Goal: Task Accomplishment & Management: Use online tool/utility

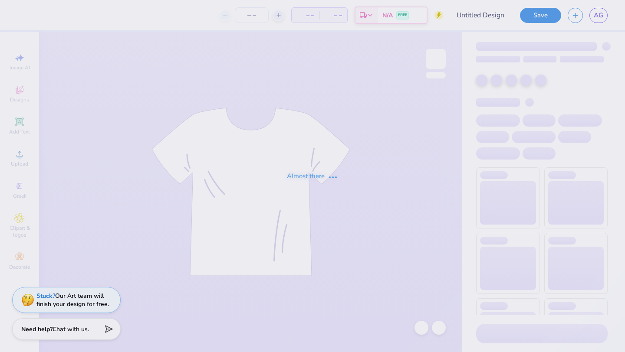
type input ""white fox" for diamond banquet"
type input "12"
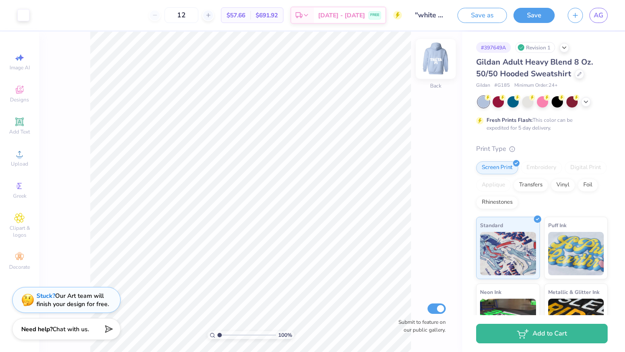
click at [427, 64] on img at bounding box center [435, 59] width 35 height 35
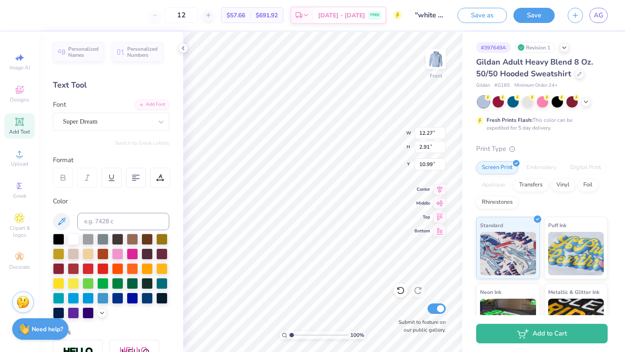
type textarea "d"
type textarea "a"
type textarea "ALPHA DELTA"
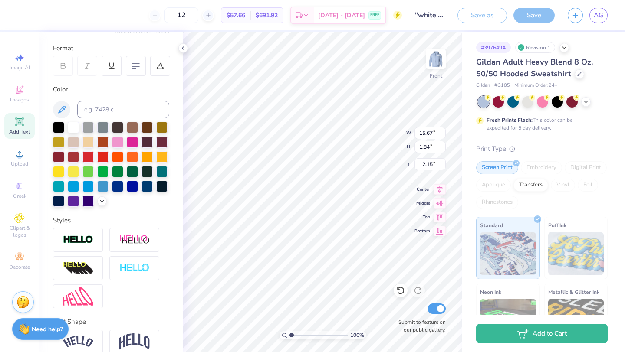
type input "14.40"
type input "1.69"
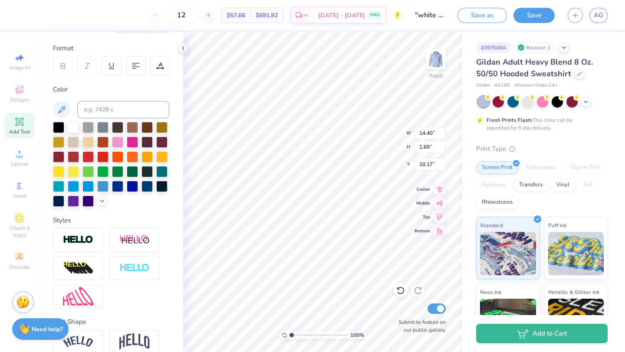
type input "10.18"
type textarea "ALPHA"
type input "9.78"
type input "2.28"
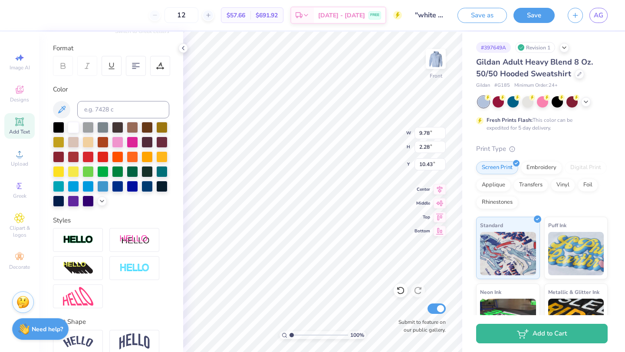
type input "10.43"
type input "11.91"
type input "2.78"
type input "10.57"
type input "3.54"
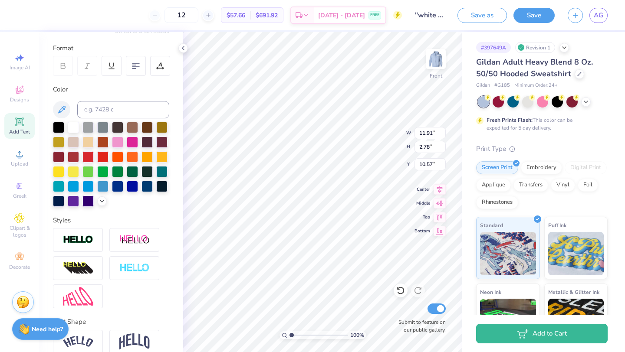
type input "2.90"
type input "14.24"
type textarea "DELTA PI"
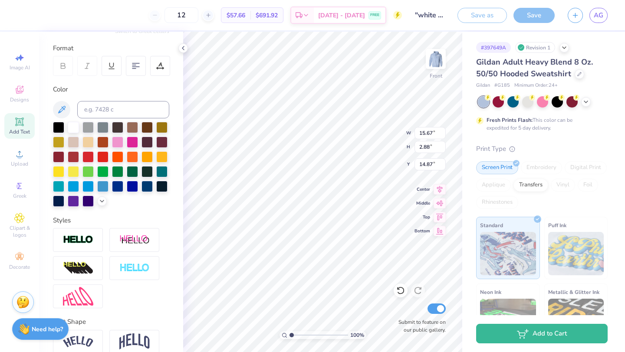
type input "13.12"
type input "2.41"
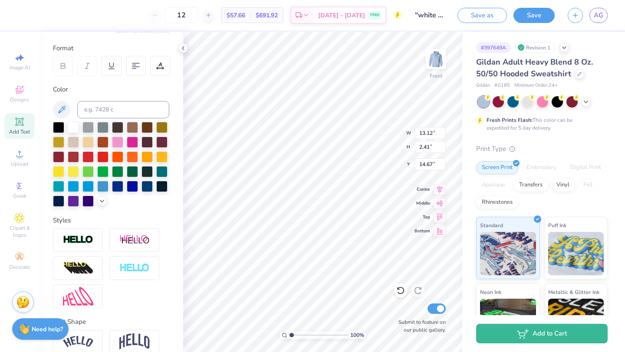
type input "14.79"
type input "13.62"
type input "2.51"
type input "13.88"
type input "11.91"
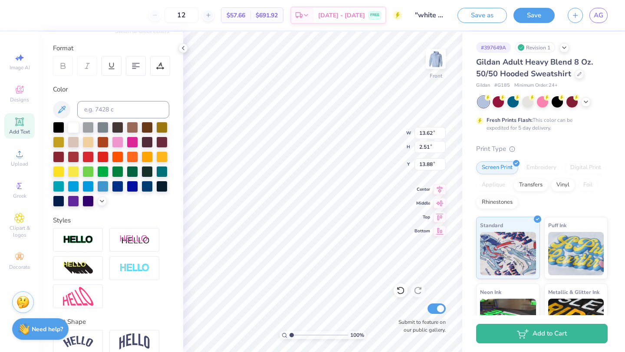
type input "2.78"
type input "10.65"
type input "9.57"
type input "13.62"
type input "2.51"
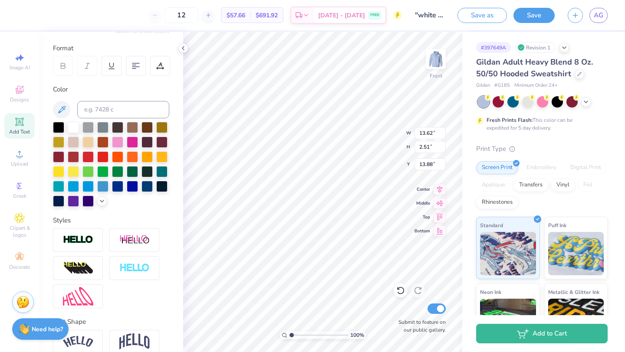
type input "12.65"
type input "13.21"
type input "2.43"
type input "12.73"
click at [444, 59] on img at bounding box center [435, 59] width 35 height 35
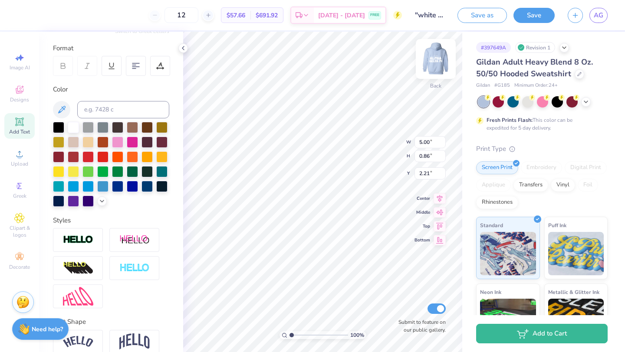
click at [437, 69] on img at bounding box center [435, 59] width 35 height 35
click at [441, 60] on img at bounding box center [435, 59] width 35 height 35
type textarea "ALPHA DELTA PI"
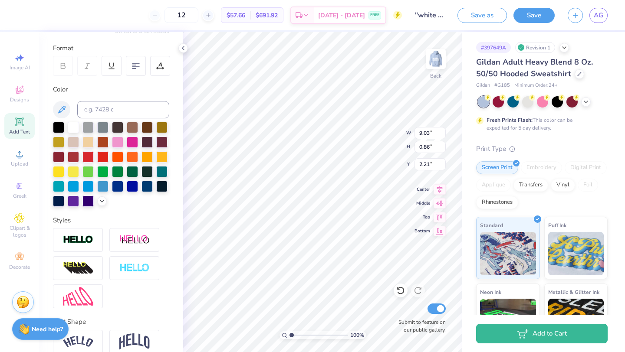
type input "4.63"
type input "0.44"
type input "2.63"
type textarea "ALPHA DELTA PI"
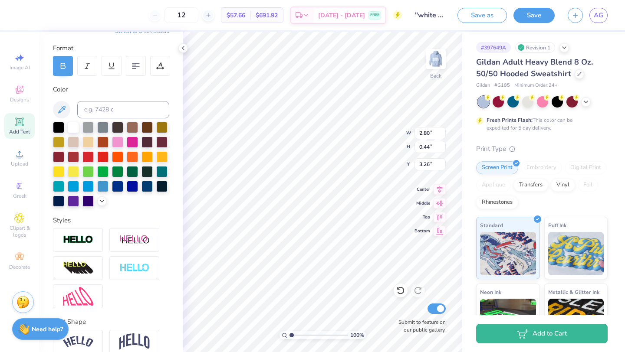
scroll to position [0, 0]
type textarea "VIOLET BALL"
type input "3.32"
click at [380, 140] on div "100 % Back W 4.04 4.04 " H 0.44 0.44 " Y 3.32 3.32 " Center Middle Top Bottom S…" at bounding box center [322, 192] width 279 height 321
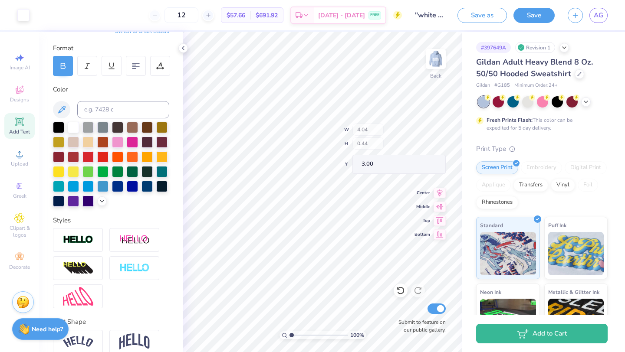
type input "3.00"
type input "3.42"
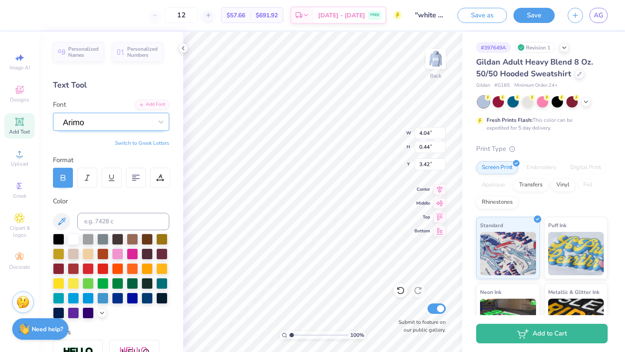
click at [118, 122] on div at bounding box center [107, 121] width 91 height 13
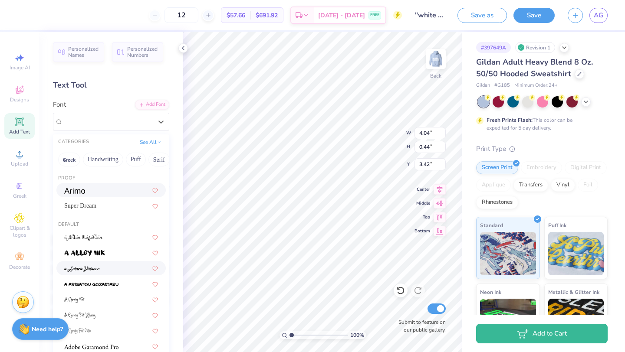
click at [116, 265] on div at bounding box center [111, 268] width 94 height 9
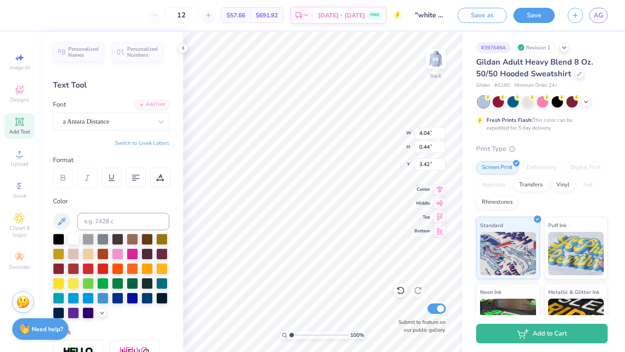
scroll to position [0, 1]
type textarea "violet ball"
type input "2.36"
type input "0.63"
type input "3.50"
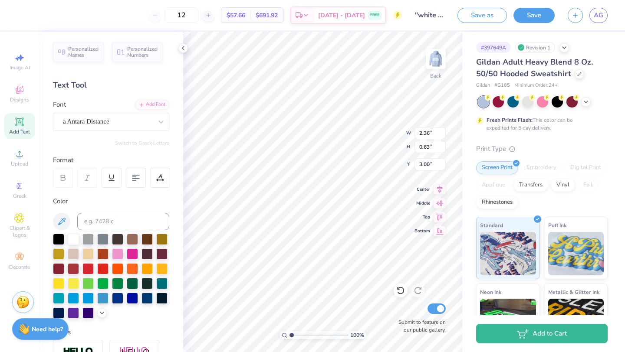
type input "3.00"
type input "3.33"
click at [537, 16] on button "Save" at bounding box center [533, 14] width 41 height 15
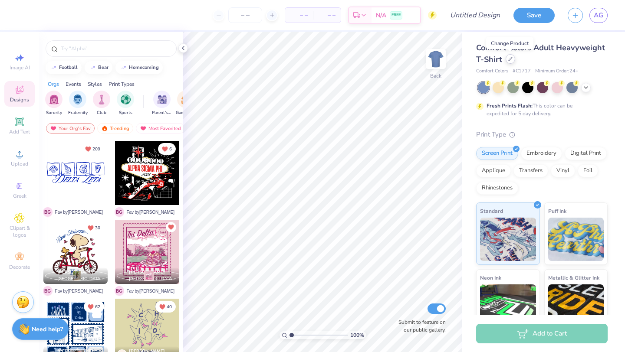
click at [513, 58] on div at bounding box center [511, 59] width 10 height 10
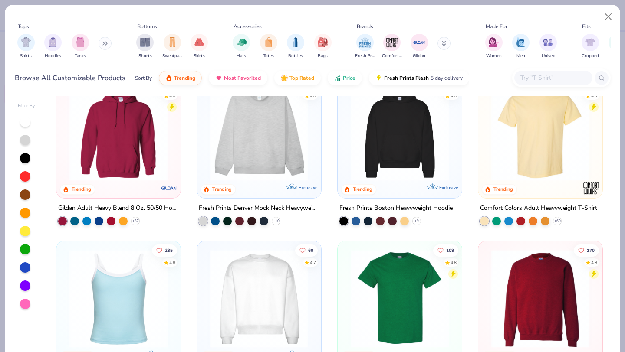
scroll to position [134, 0]
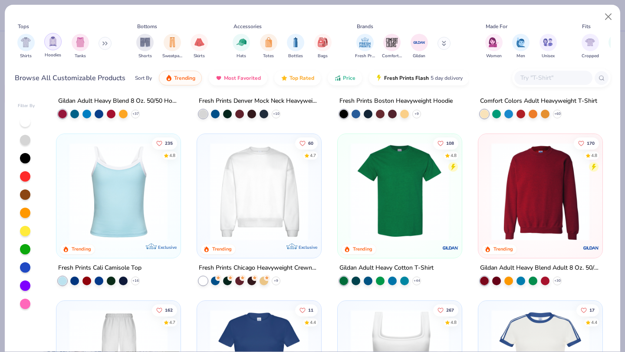
click at [56, 44] on img "filter for Hoodies" at bounding box center [53, 41] width 10 height 10
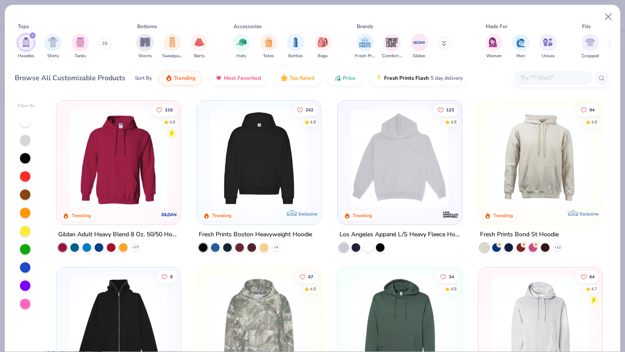
click at [400, 168] on img at bounding box center [399, 158] width 107 height 98
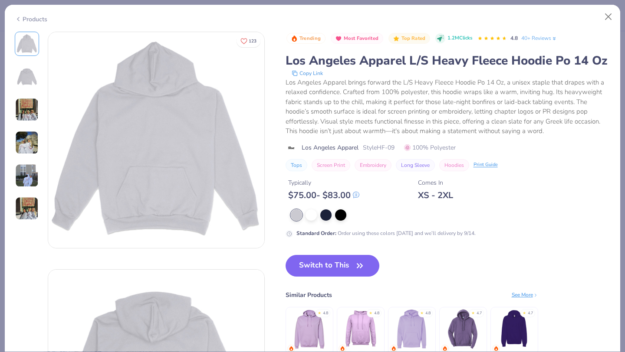
click at [32, 19] on div "Products" at bounding box center [31, 19] width 33 height 9
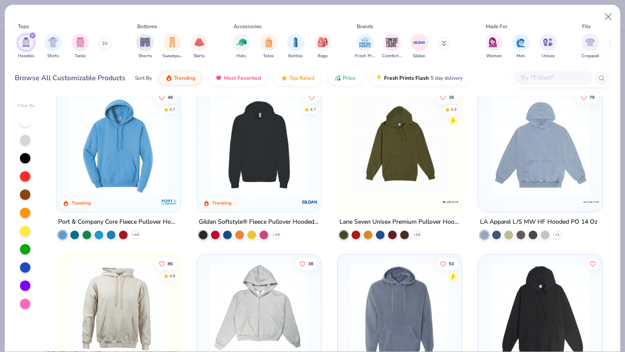
scroll to position [351, 0]
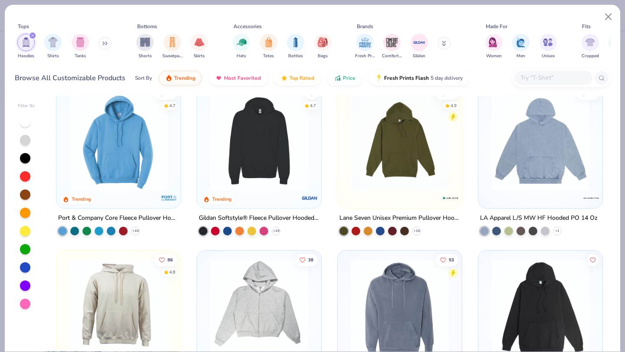
click at [541, 126] on img at bounding box center [540, 141] width 107 height 98
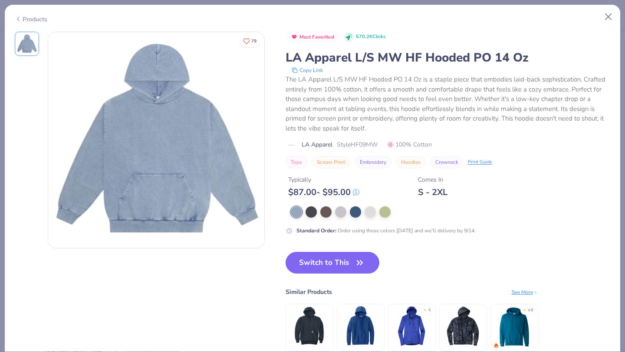
click at [37, 18] on div "Products" at bounding box center [31, 19] width 33 height 9
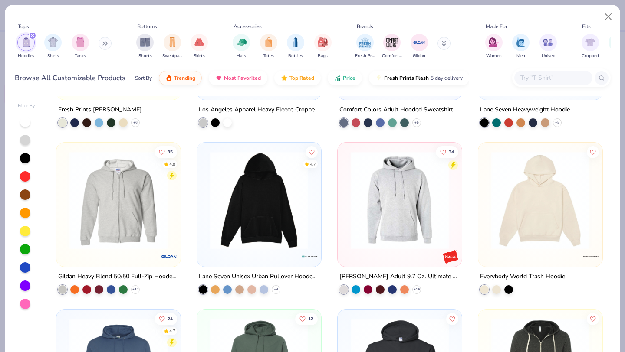
scroll to position [638, 0]
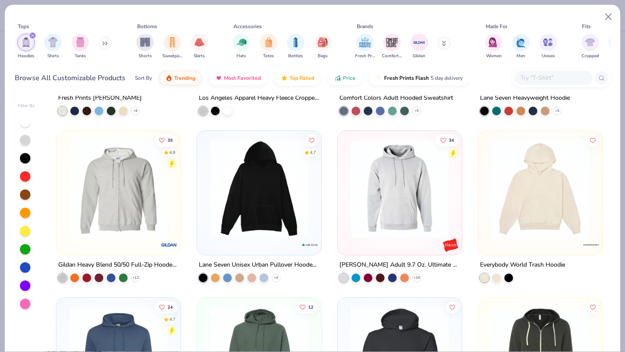
click at [430, 218] on img at bounding box center [399, 189] width 107 height 98
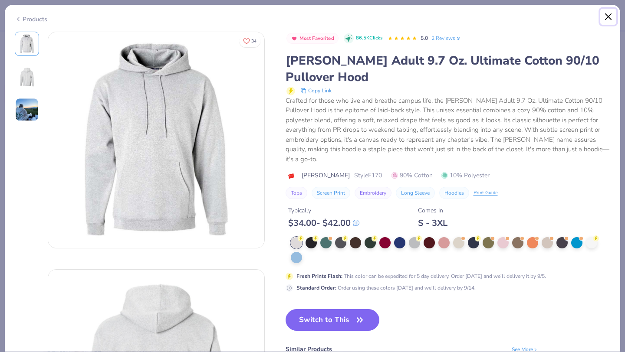
click at [609, 13] on button "Close" at bounding box center [608, 17] width 16 height 16
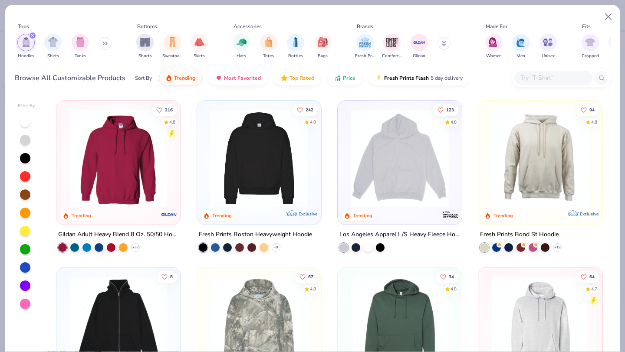
click at [110, 156] on img at bounding box center [118, 158] width 107 height 98
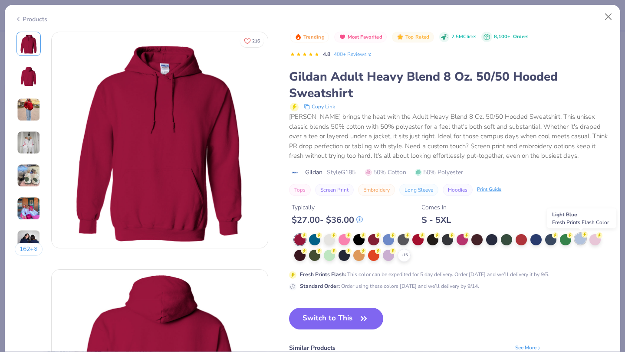
click at [580, 244] on div at bounding box center [580, 238] width 11 height 11
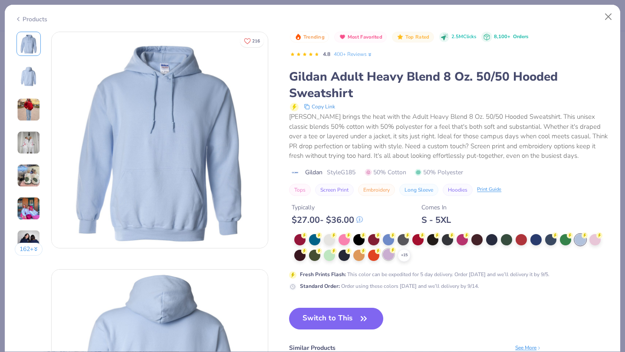
click at [392, 256] on div at bounding box center [388, 254] width 11 height 11
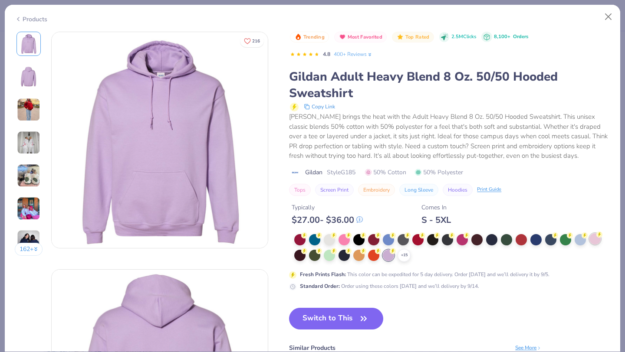
click at [598, 239] on div at bounding box center [594, 238] width 11 height 11
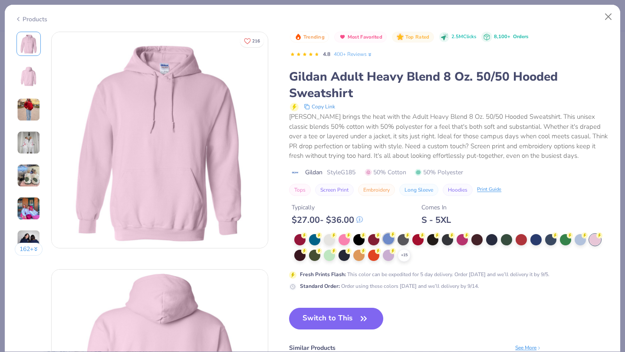
click at [388, 244] on div at bounding box center [388, 238] width 11 height 11
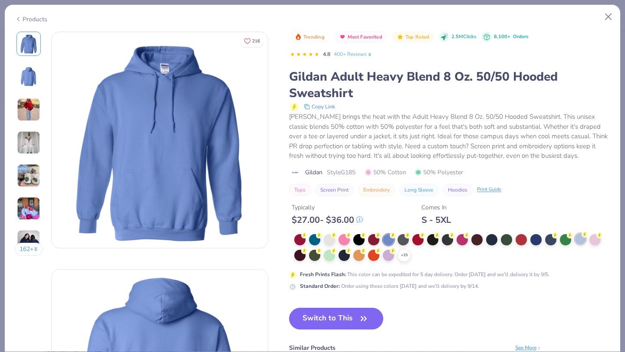
click at [575, 240] on div at bounding box center [580, 238] width 11 height 11
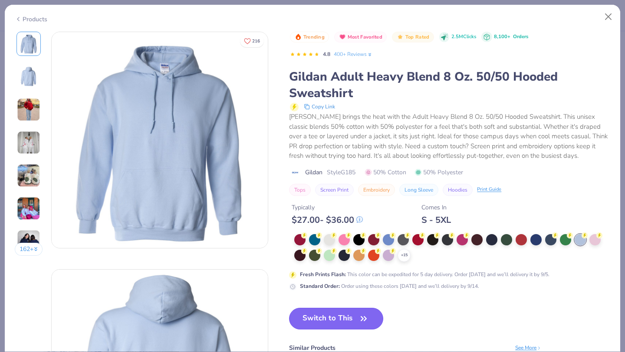
click at [346, 318] on button "Switch to This" at bounding box center [336, 319] width 94 height 22
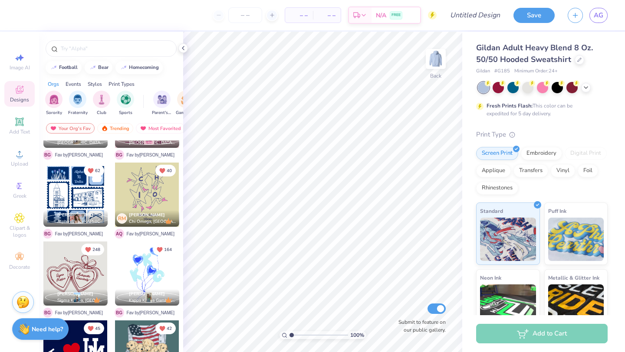
scroll to position [151, 0]
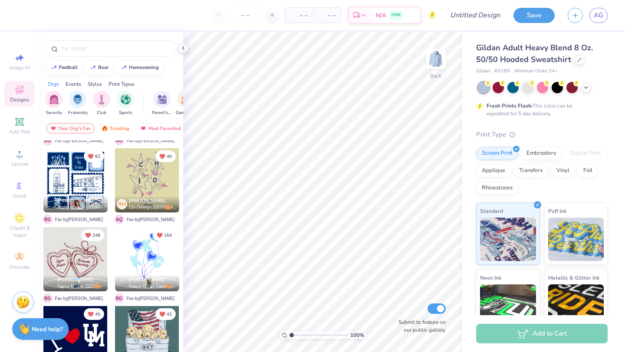
click at [19, 90] on icon at bounding box center [19, 90] width 10 height 10
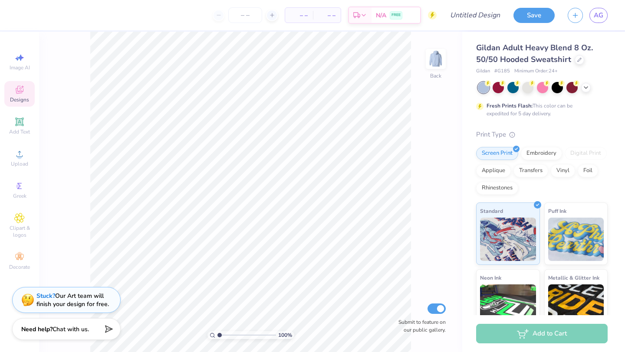
click at [26, 95] on div "Designs" at bounding box center [19, 94] width 30 height 26
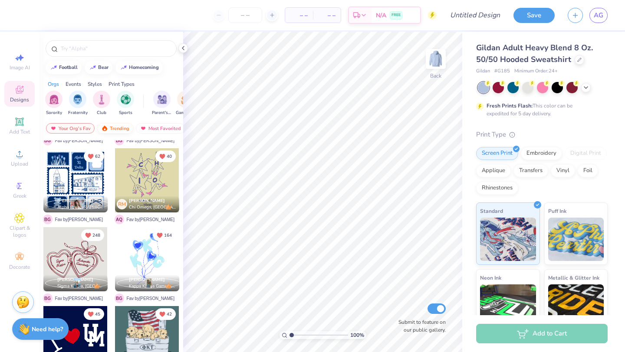
click at [119, 133] on div "Trending" at bounding box center [115, 128] width 36 height 10
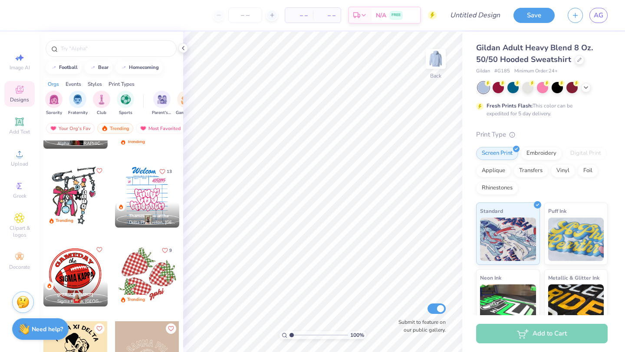
scroll to position [1557, 0]
click at [80, 187] on div at bounding box center [75, 196] width 64 height 64
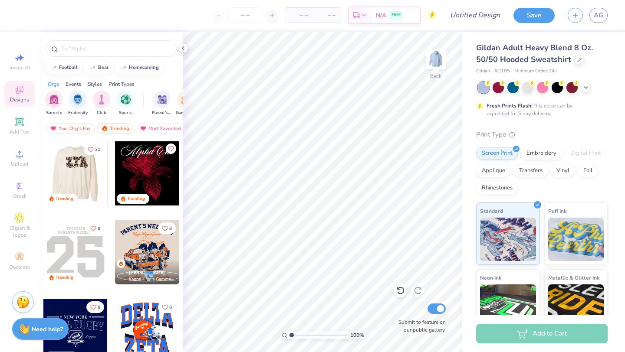
scroll to position [1980, 0]
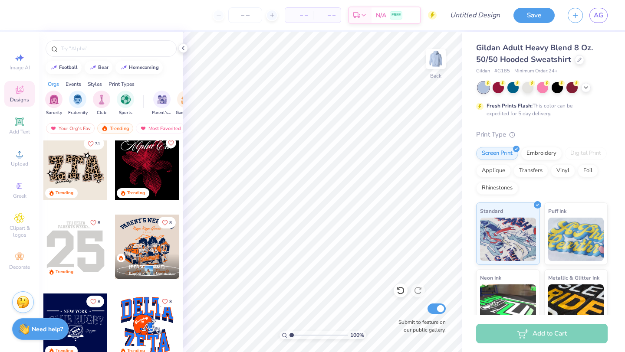
click at [92, 165] on div at bounding box center [11, 168] width 193 height 64
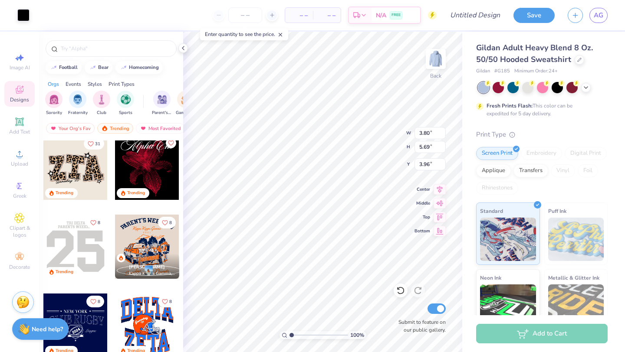
type input "3.47"
type input "5.41"
type input "4.09"
click at [584, 85] on icon at bounding box center [585, 86] width 7 height 7
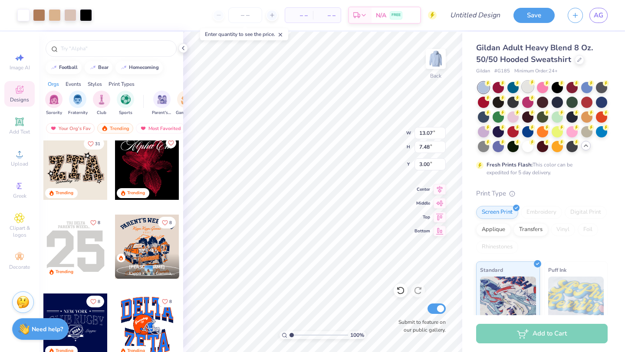
click at [527, 87] on div at bounding box center [527, 86] width 11 height 11
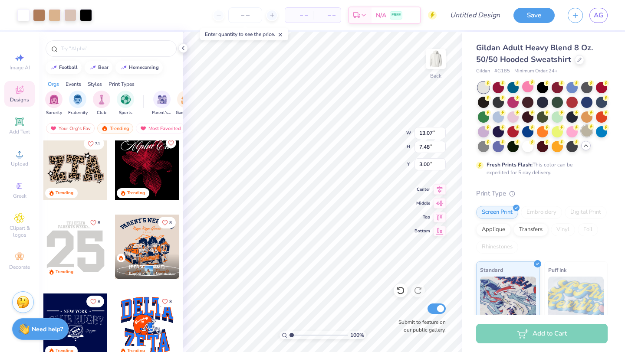
click at [588, 134] on div at bounding box center [586, 130] width 11 height 11
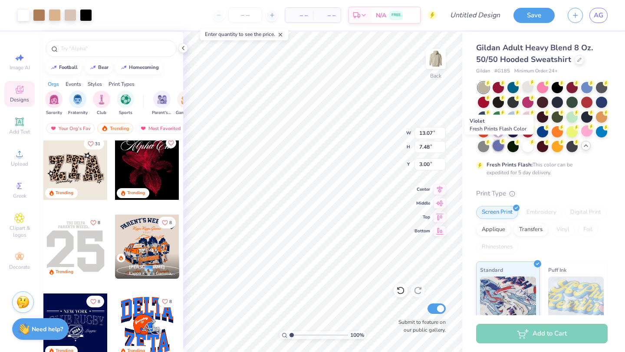
click at [499, 149] on div at bounding box center [498, 145] width 11 height 11
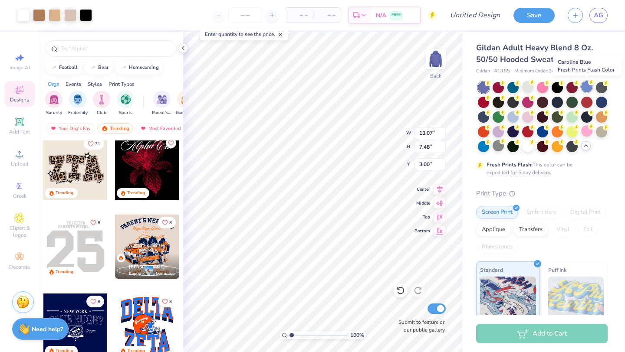
click at [586, 88] on div at bounding box center [586, 86] width 11 height 11
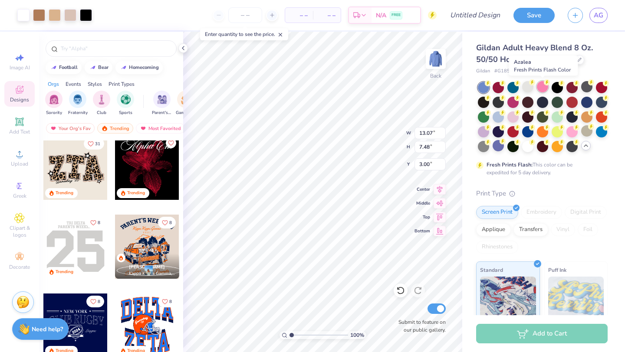
click at [540, 91] on div at bounding box center [542, 86] width 11 height 11
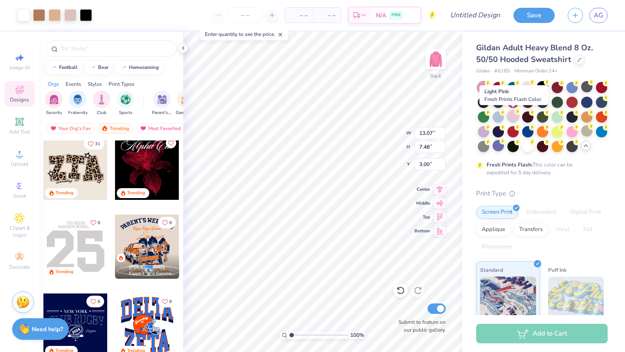
click at [514, 117] on div at bounding box center [512, 116] width 11 height 11
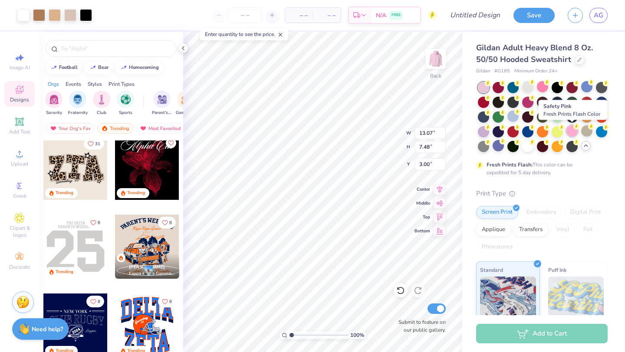
click at [575, 131] on div at bounding box center [571, 130] width 11 height 11
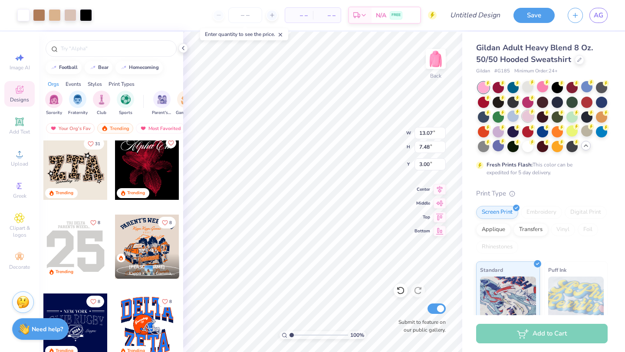
click at [530, 114] on icon at bounding box center [532, 112] width 6 height 6
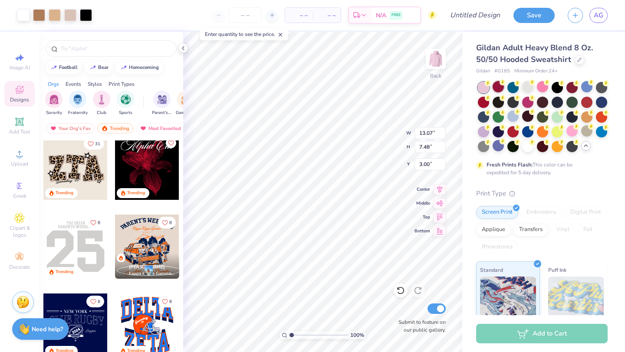
click at [496, 85] on div at bounding box center [498, 86] width 11 height 11
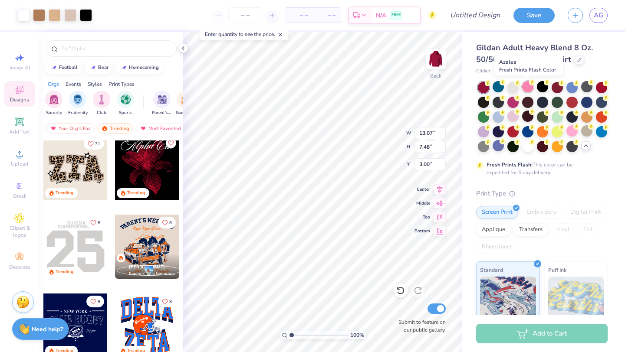
click at [527, 90] on div at bounding box center [527, 86] width 11 height 11
click at [486, 130] on div at bounding box center [483, 130] width 11 height 11
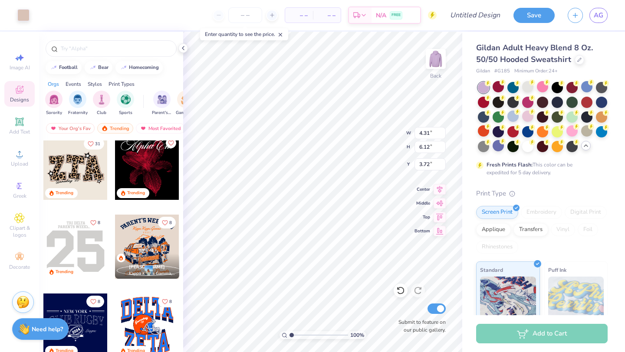
type input "3.60"
type input "3.51"
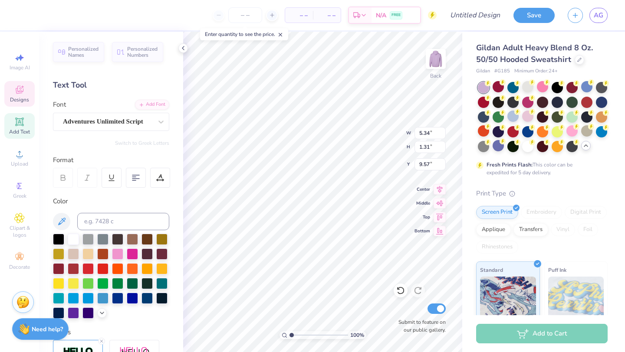
scroll to position [0, 1]
type textarea "[PERSON_NAME]"
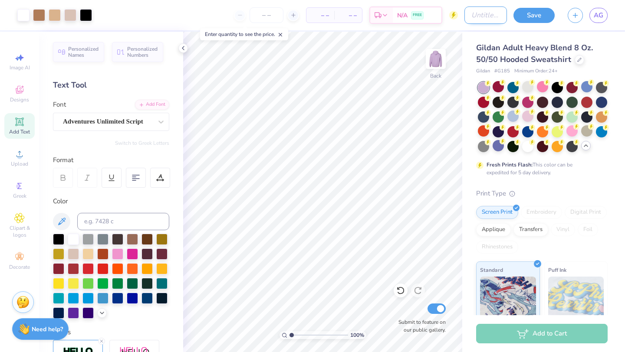
click at [466, 16] on input "Design Title" at bounding box center [485, 15] width 43 height 17
type input "violet ball 2"
click at [524, 18] on button "Save" at bounding box center [533, 14] width 41 height 15
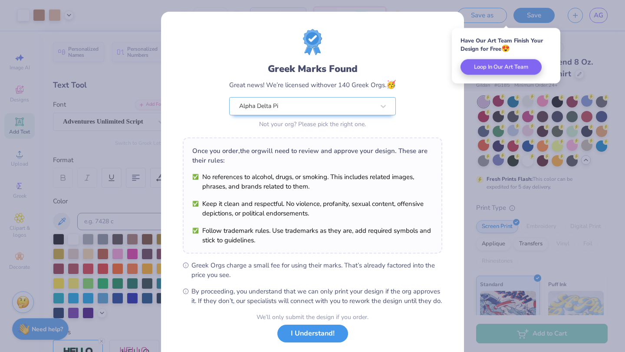
click at [335, 343] on button "I Understand!" at bounding box center [312, 334] width 71 height 18
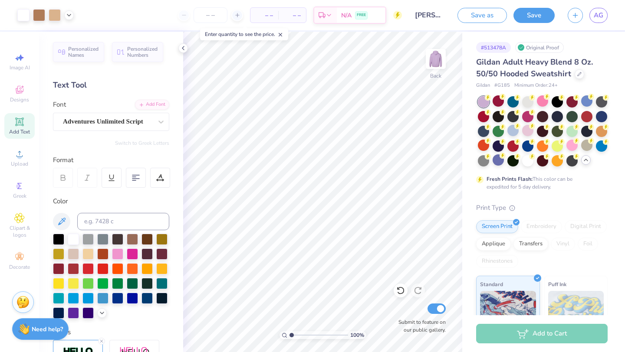
drag, startPoint x: 525, startPoint y: 102, endPoint x: 530, endPoint y: 107, distance: 7.1
click at [530, 107] on div at bounding box center [543, 131] width 130 height 70
click at [528, 157] on div at bounding box center [527, 159] width 11 height 11
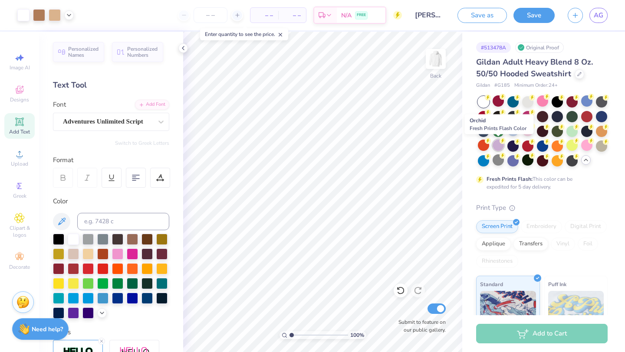
click at [495, 144] on div at bounding box center [498, 145] width 11 height 11
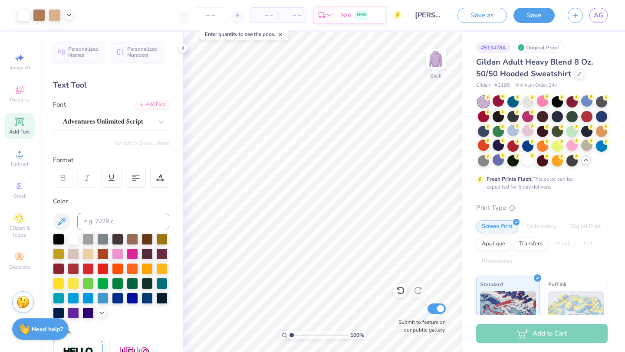
click at [269, 20] on span "– –" at bounding box center [264, 15] width 17 height 9
click at [269, 17] on span "– –" at bounding box center [264, 15] width 17 height 9
click at [214, 18] on input "number" at bounding box center [211, 15] width 34 height 16
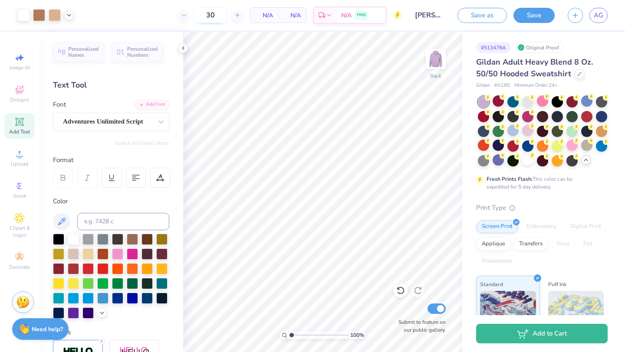
type input "30"
click at [525, 17] on button "Save" at bounding box center [533, 14] width 41 height 15
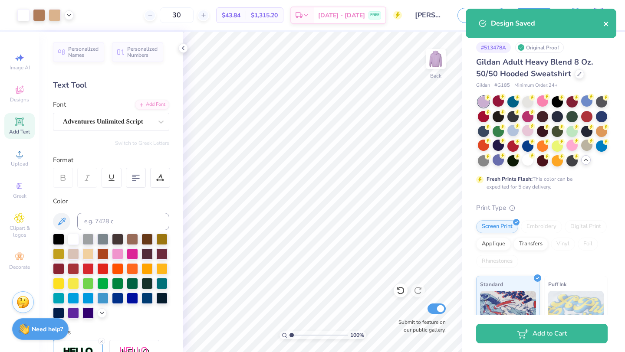
click at [608, 22] on icon "close" at bounding box center [606, 23] width 6 height 7
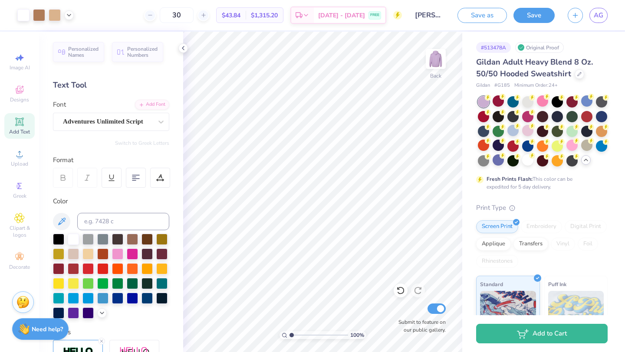
click at [604, 15] on div "Design Saved" at bounding box center [541, 26] width 154 height 39
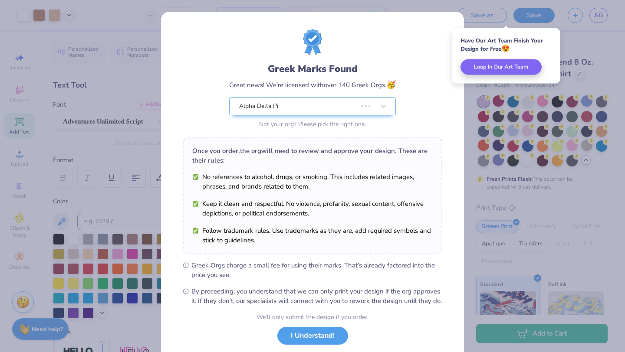
click at [599, 16] on div "Greek Marks Found Great news! We’re licensed with over 140 Greek Orgs. 🥳 Alpha …" at bounding box center [312, 176] width 625 height 352
click at [308, 342] on button "I Understand!" at bounding box center [312, 334] width 71 height 18
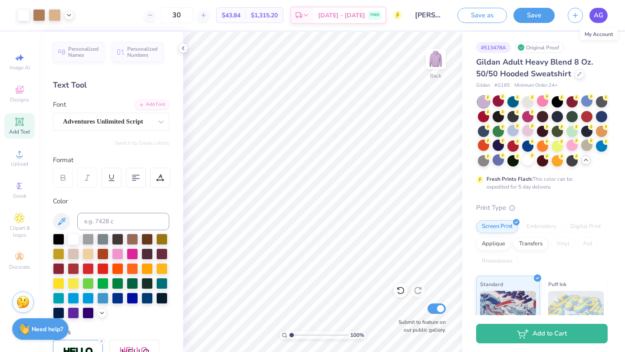
click at [597, 18] on span "AG" at bounding box center [599, 15] width 10 height 10
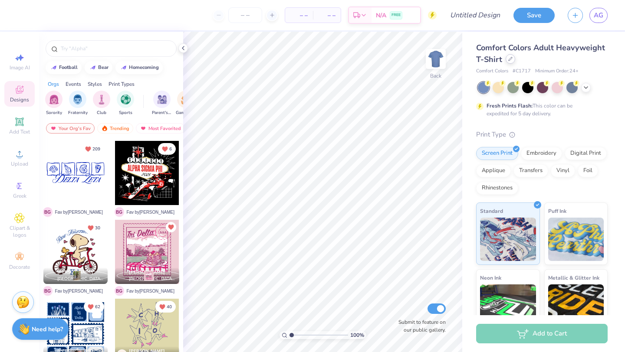
click at [509, 61] on icon at bounding box center [510, 59] width 4 height 4
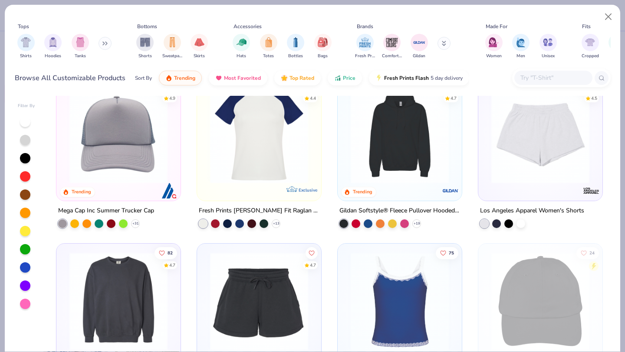
scroll to position [1860, 0]
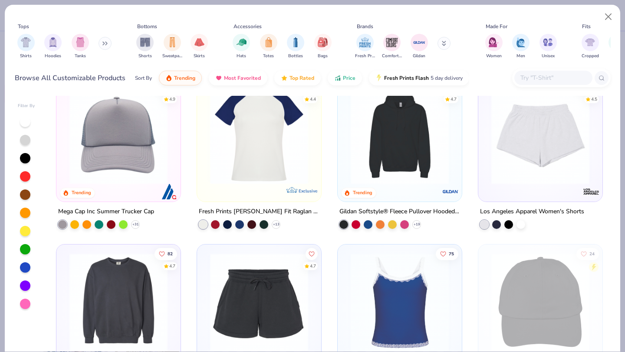
click at [401, 136] on img at bounding box center [399, 135] width 107 height 98
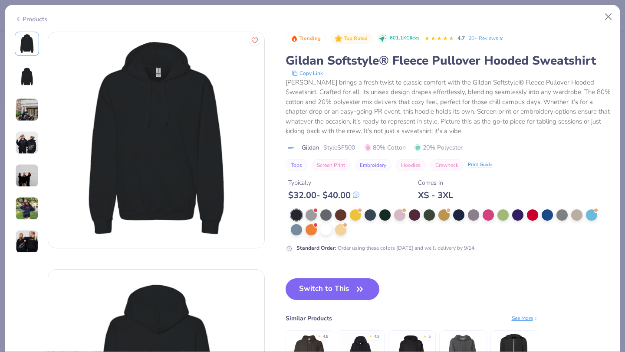
click at [24, 77] on img at bounding box center [26, 76] width 21 height 21
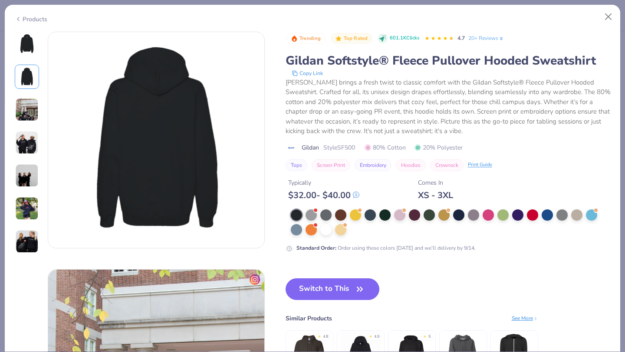
click at [21, 112] on img at bounding box center [26, 109] width 23 height 23
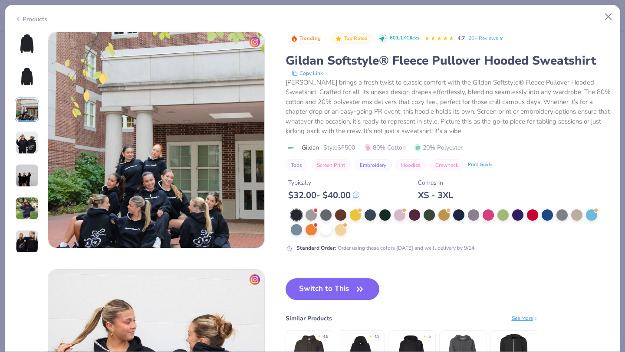
click at [20, 144] on img at bounding box center [26, 142] width 23 height 23
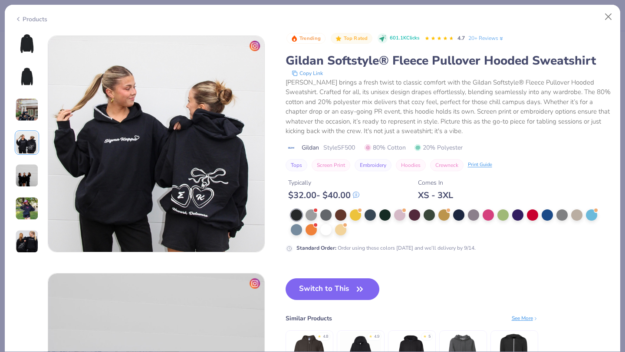
scroll to position [713, 0]
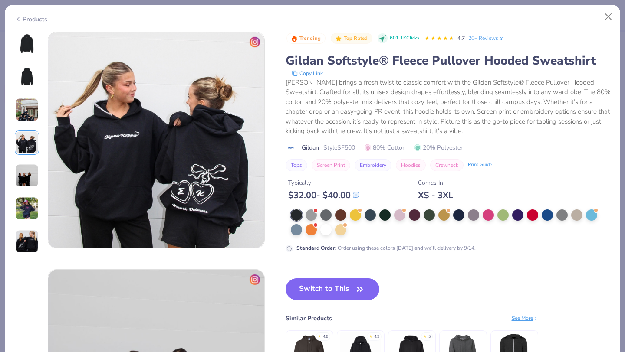
click at [24, 177] on img at bounding box center [26, 175] width 23 height 23
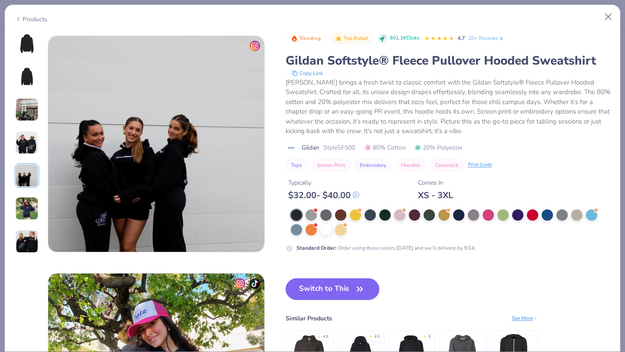
scroll to position [951, 0]
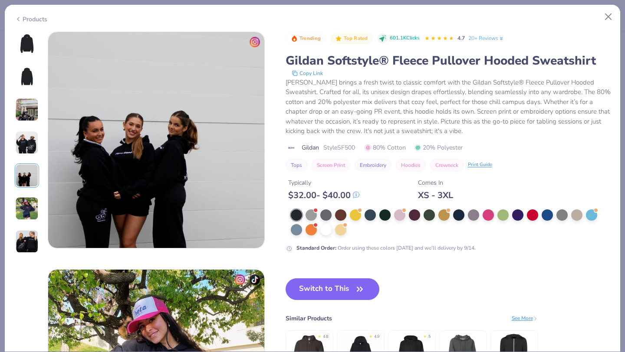
click at [24, 199] on img at bounding box center [26, 208] width 23 height 23
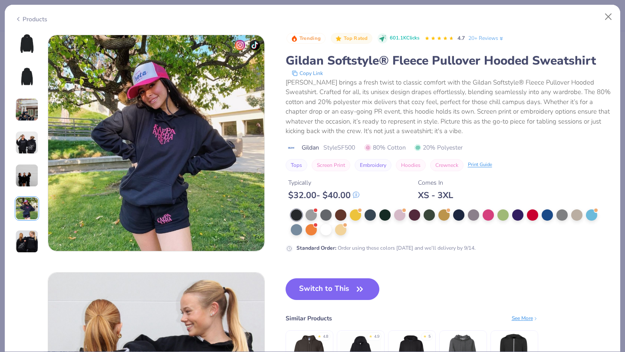
scroll to position [1189, 0]
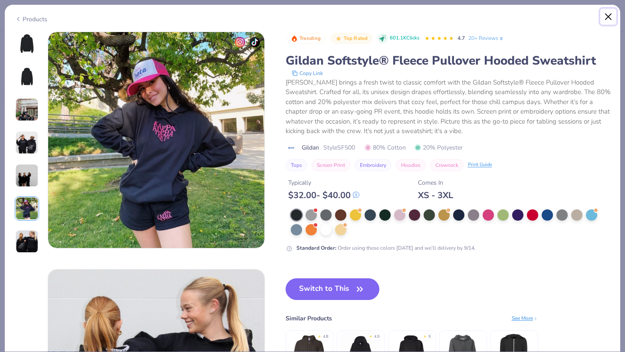
click at [605, 17] on button "Close" at bounding box center [608, 17] width 16 height 16
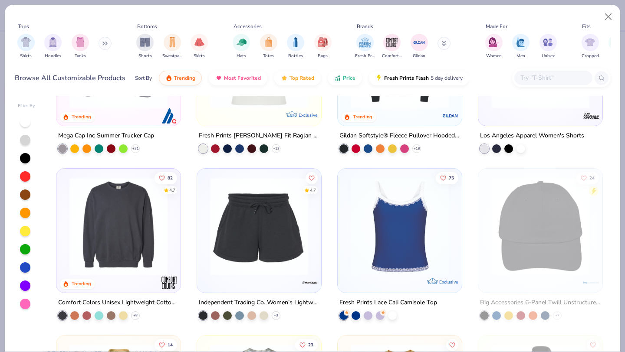
scroll to position [1953, 0]
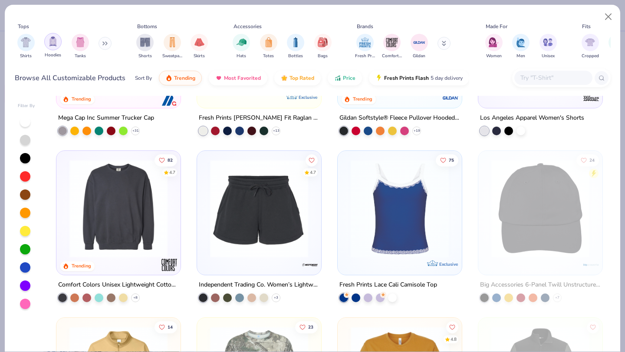
click at [47, 44] on div "filter for Hoodies" at bounding box center [52, 41] width 17 height 17
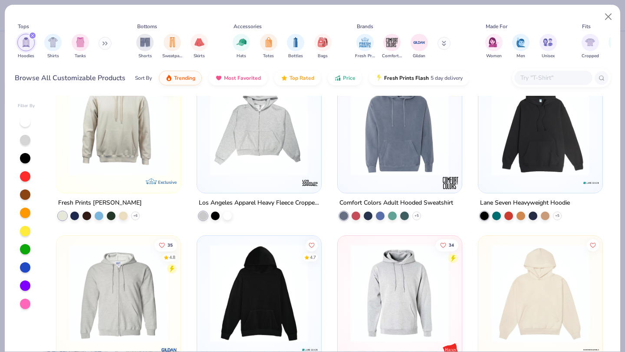
scroll to position [531, 0]
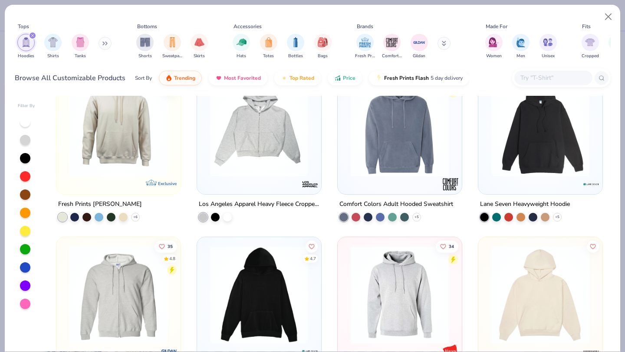
click at [408, 154] on img at bounding box center [399, 128] width 107 height 98
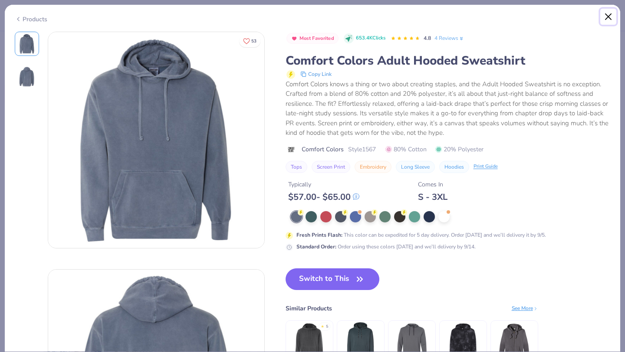
click at [608, 15] on button "Close" at bounding box center [608, 17] width 16 height 16
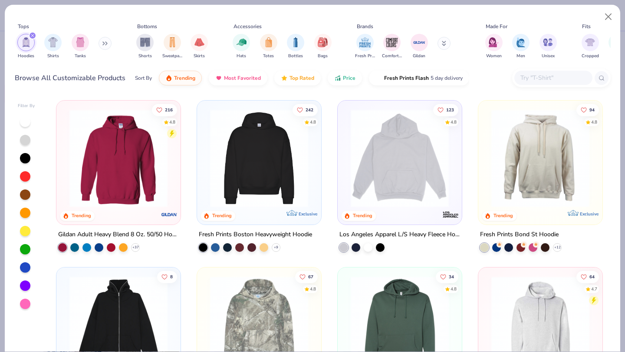
click at [135, 169] on img at bounding box center [118, 158] width 107 height 98
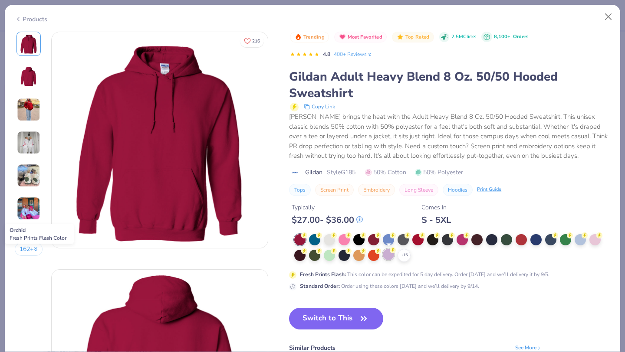
click at [385, 255] on div at bounding box center [388, 254] width 11 height 11
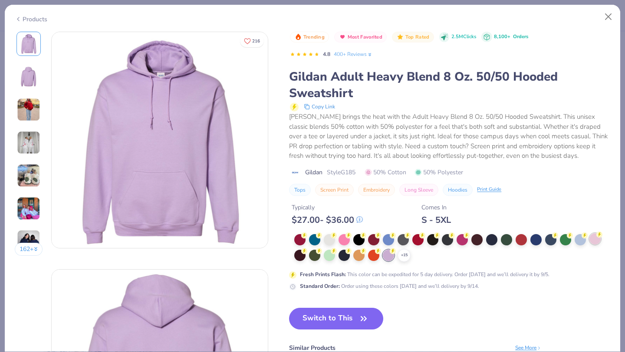
click at [594, 243] on div at bounding box center [594, 238] width 11 height 11
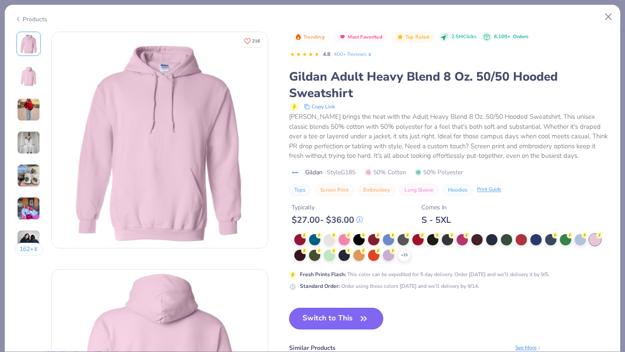
click at [340, 321] on button "Switch to This" at bounding box center [336, 319] width 94 height 22
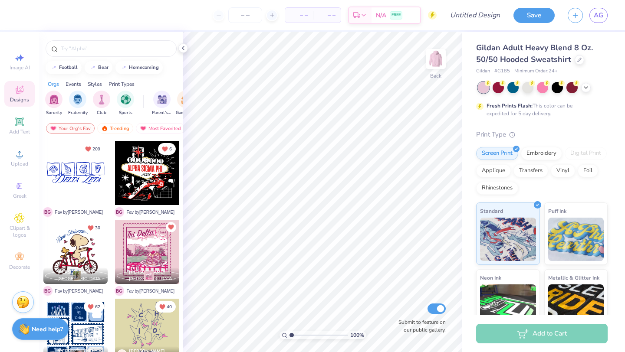
click at [581, 85] on div at bounding box center [543, 87] width 130 height 11
click at [585, 88] on icon at bounding box center [585, 86] width 7 height 7
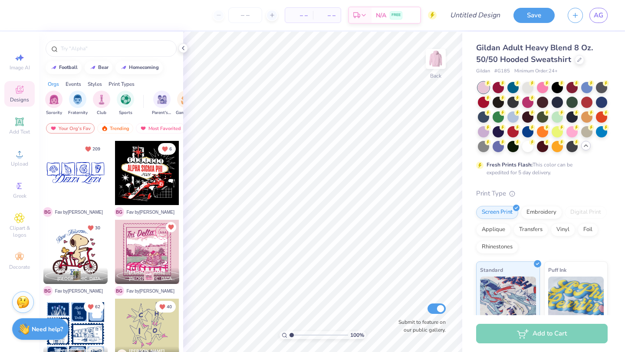
click at [511, 124] on div at bounding box center [543, 117] width 130 height 70
click at [512, 121] on div at bounding box center [512, 116] width 11 height 11
click at [121, 130] on div "Trending" at bounding box center [115, 128] width 36 height 10
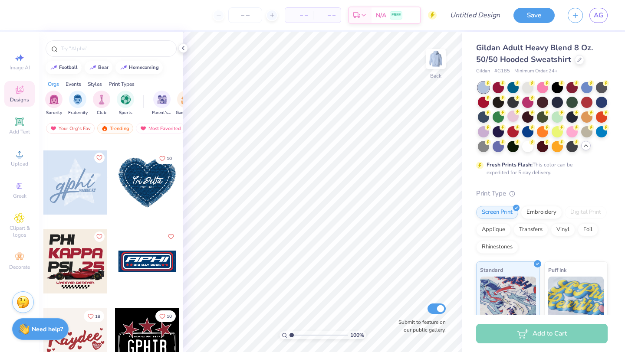
scroll to position [3465, 0]
click at [88, 204] on div at bounding box center [75, 183] width 64 height 64
click at [439, 59] on img at bounding box center [435, 59] width 35 height 35
click at [77, 187] on div at bounding box center [75, 183] width 64 height 64
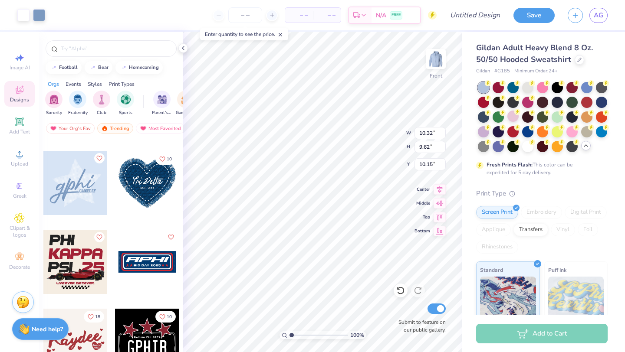
type input "10.32"
type input "9.62"
type input "7.84"
type input "12.17"
type input "11.34"
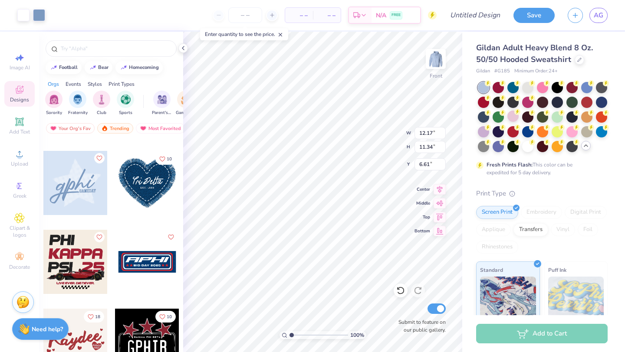
type input "6.61"
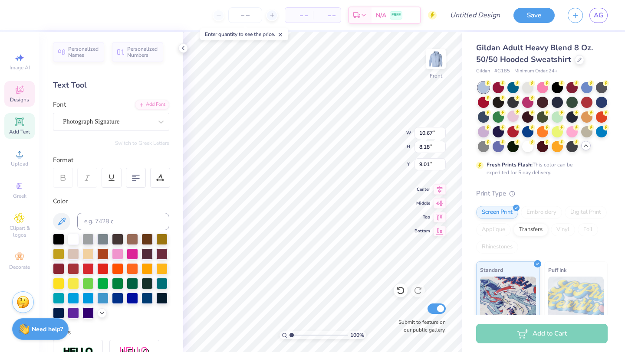
type textarea "adpi"
type textarea "[PERSON_NAME]"
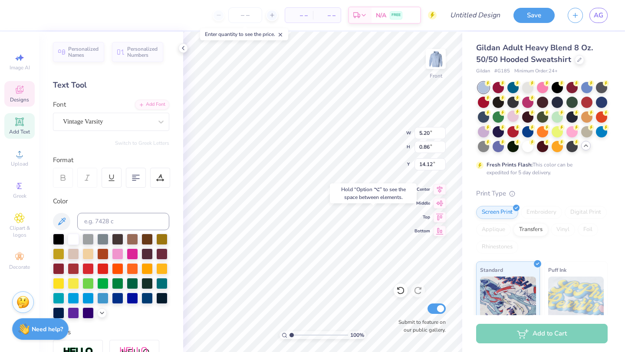
type input "14.12"
type input "11.57"
type input "11.34"
type input "6.61"
click at [19, 97] on span "Designs" at bounding box center [19, 99] width 19 height 7
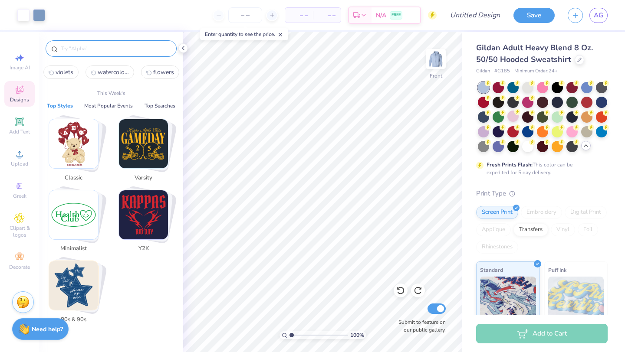
click at [97, 50] on input "text" at bounding box center [115, 48] width 111 height 9
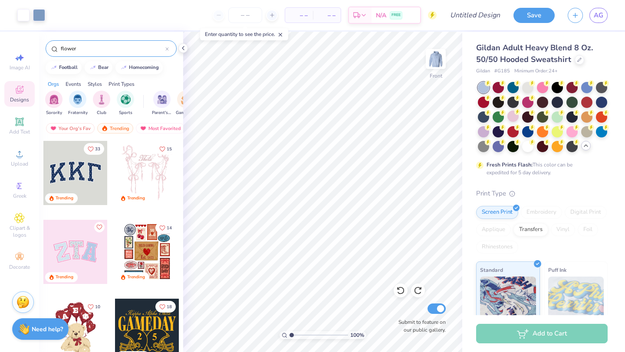
type input "flower"
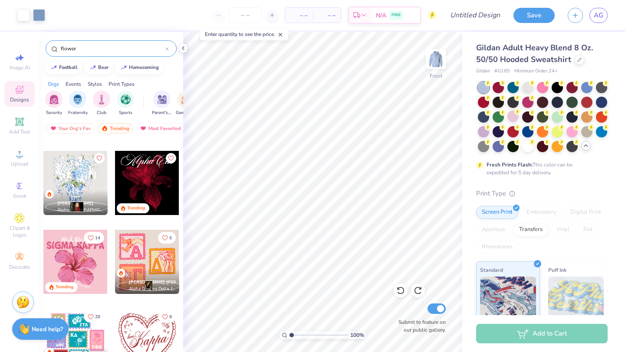
scroll to position [107, 0]
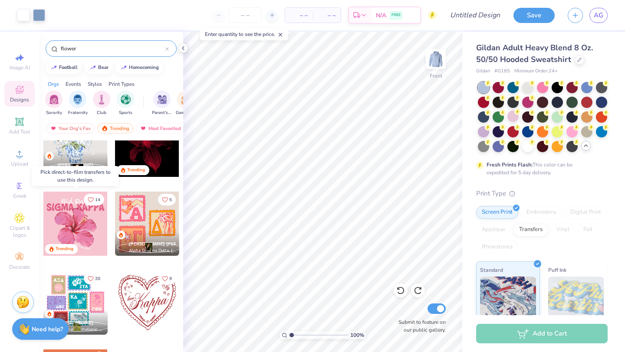
click at [98, 241] on div at bounding box center [75, 224] width 64 height 64
click at [82, 216] on div at bounding box center [75, 224] width 64 height 64
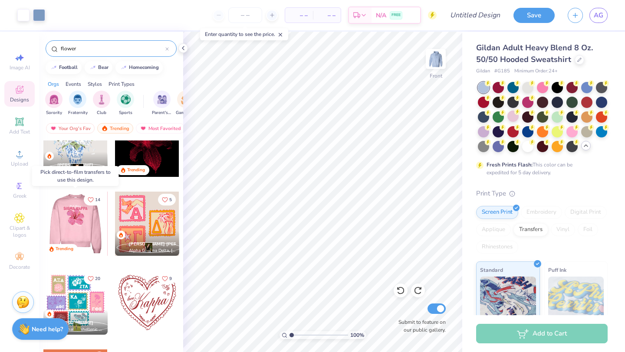
click at [82, 216] on div at bounding box center [75, 224] width 64 height 64
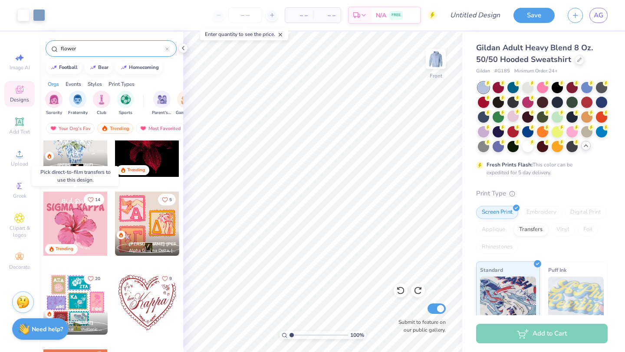
click at [82, 216] on div at bounding box center [75, 224] width 64 height 64
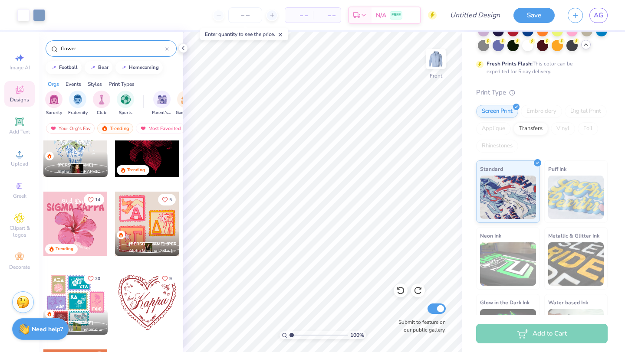
scroll to position [101, 0]
click at [82, 212] on div at bounding box center [75, 224] width 64 height 64
click at [535, 133] on div "Transfers" at bounding box center [530, 128] width 35 height 13
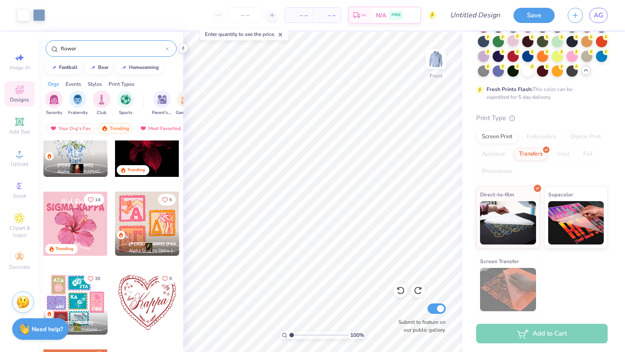
scroll to position [76, 0]
click at [79, 230] on div at bounding box center [75, 224] width 64 height 64
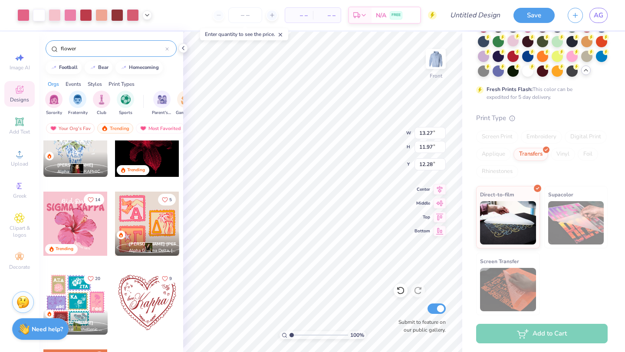
type input "12.65"
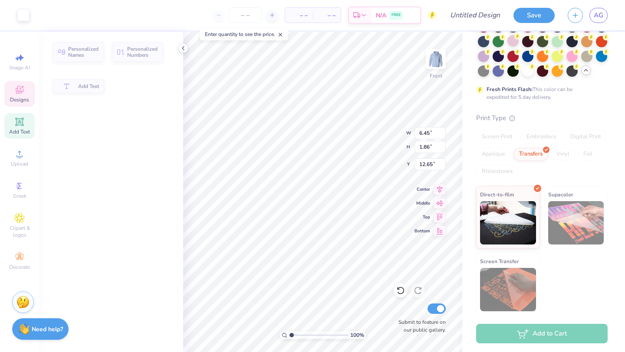
type input "6.45"
type input "1.86"
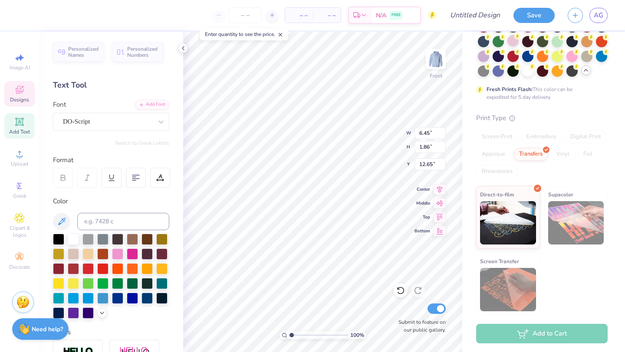
type textarea "a Day"
type input "13.27"
type input "1.81"
type input "13.90"
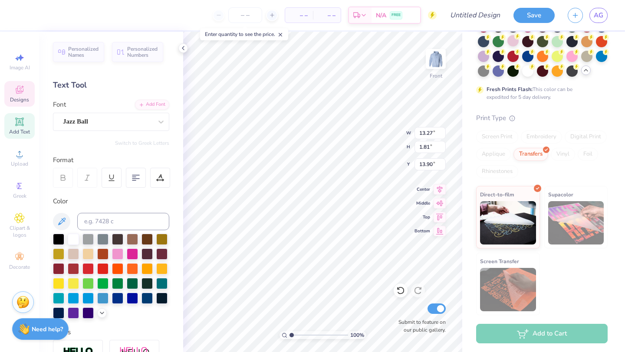
type textarea "KAPPA"
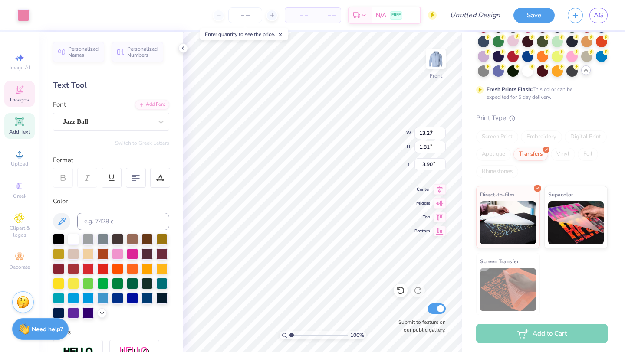
type input "2.70"
type input "3.17"
type input "20.51"
type input "8.71"
type input "6.00"
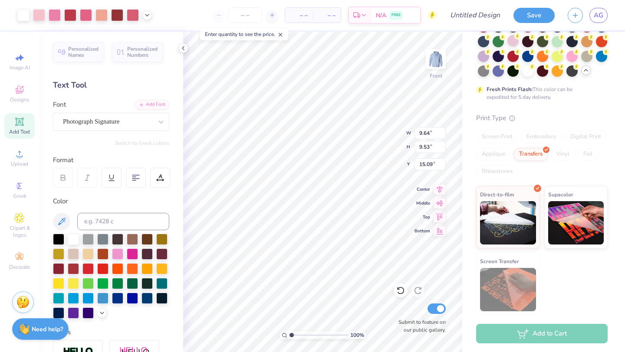
type input "9.79"
type input "6.27"
type input "5.20"
type input "0.86"
type input "23.09"
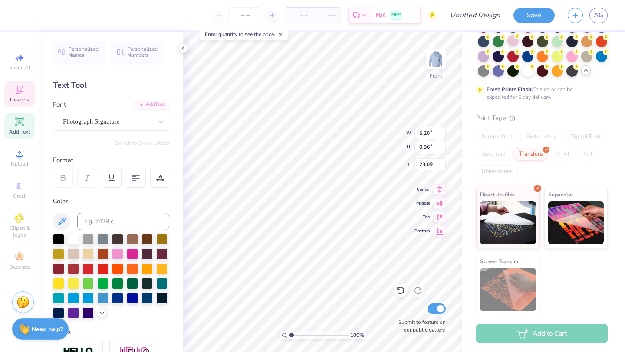
type input "9.66"
type input "8.07"
type input "17.04"
type input "4.99"
type input "4.17"
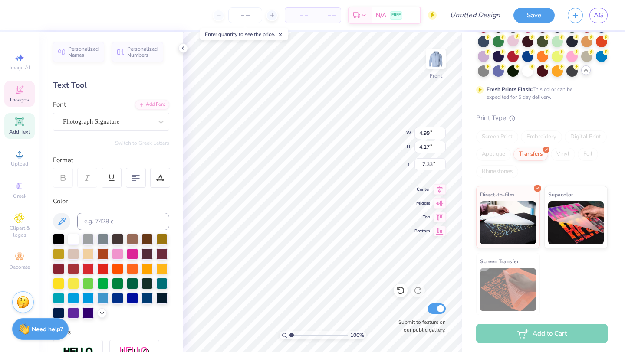
type input "19.31"
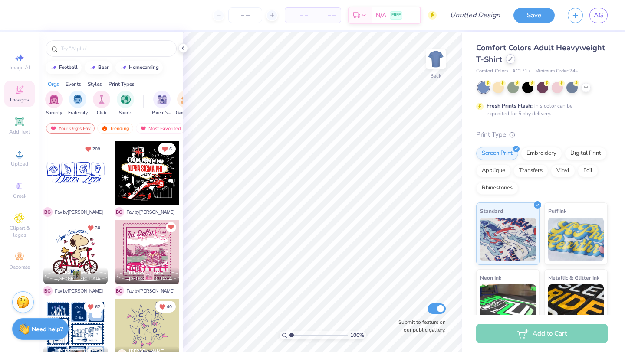
click at [511, 62] on div at bounding box center [511, 59] width 10 height 10
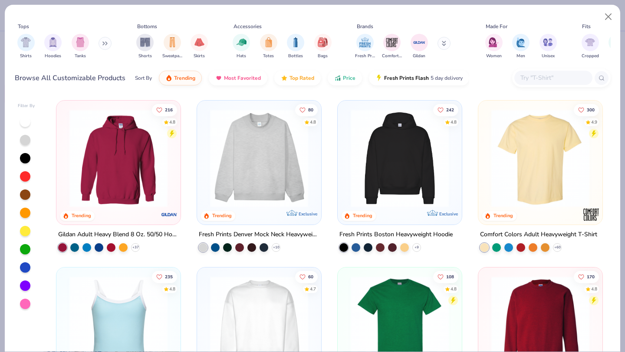
click at [115, 189] on img at bounding box center [118, 158] width 107 height 98
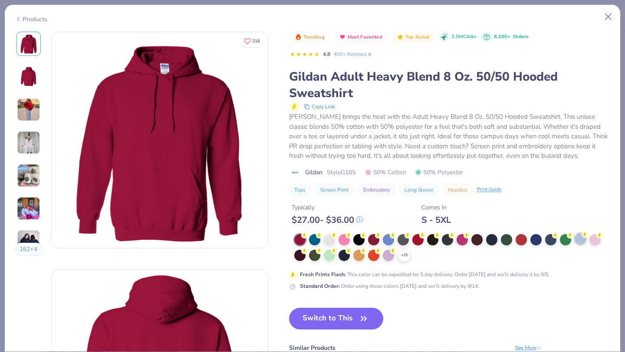
click at [580, 245] on div at bounding box center [580, 238] width 11 height 11
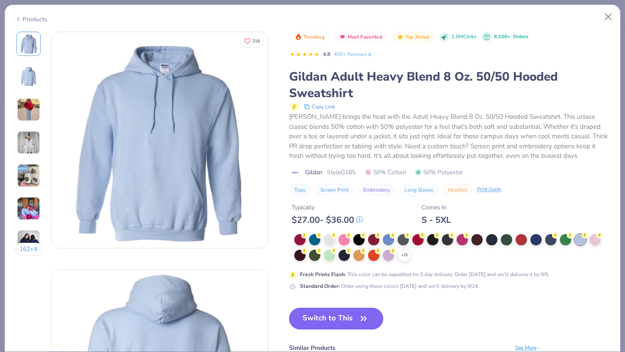
click at [334, 322] on button "Switch to This" at bounding box center [336, 319] width 94 height 22
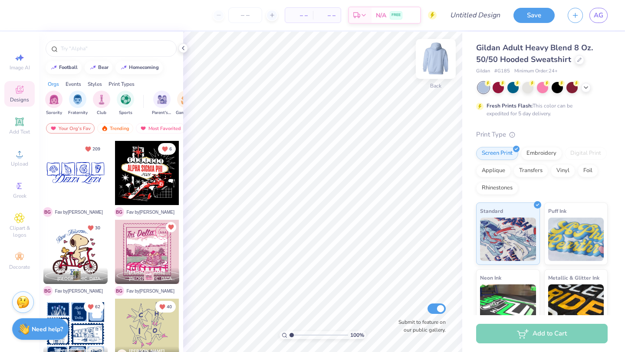
click at [435, 59] on img at bounding box center [435, 59] width 35 height 35
click at [119, 131] on div "Trending" at bounding box center [115, 128] width 36 height 10
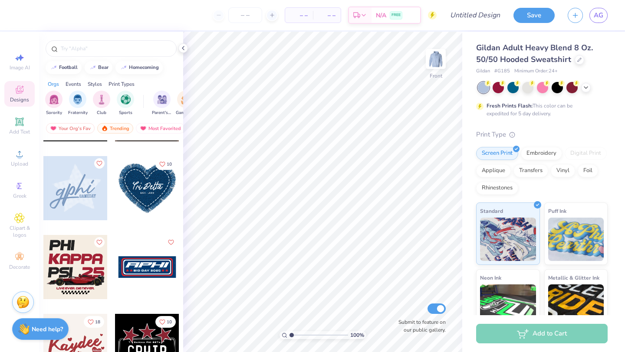
scroll to position [3490, 0]
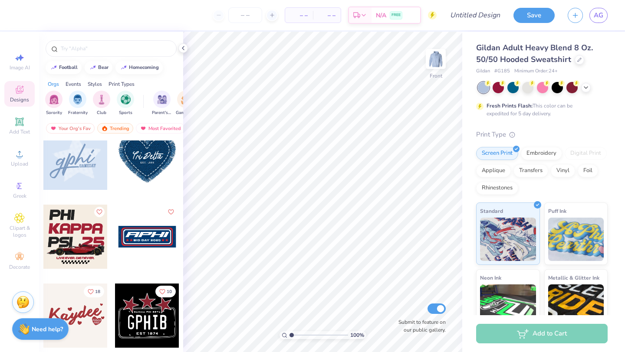
click at [87, 168] on div at bounding box center [75, 158] width 64 height 64
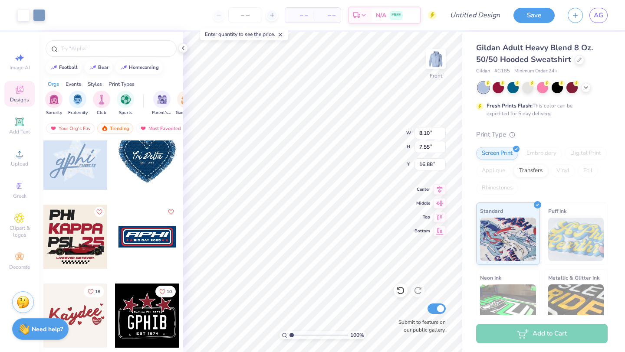
type input "16.88"
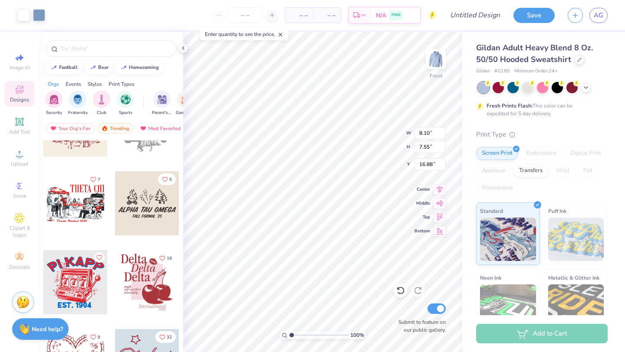
scroll to position [3840, 0]
click at [117, 48] on input "text" at bounding box center [115, 48] width 111 height 9
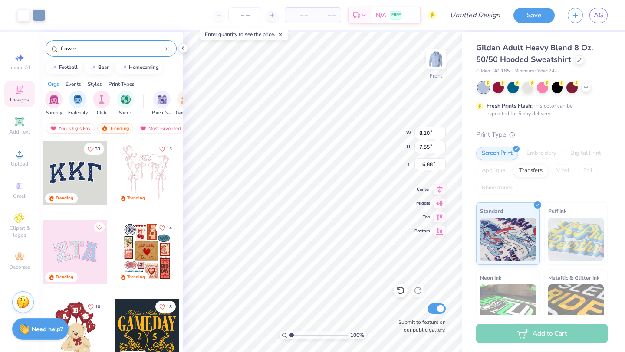
type input "flower"
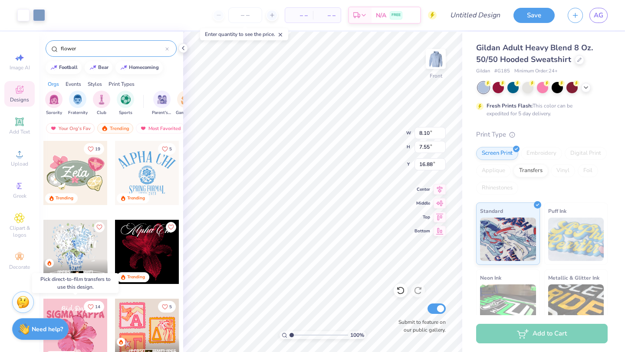
click at [89, 333] on div at bounding box center [75, 331] width 64 height 64
click at [537, 171] on div "Transfers" at bounding box center [530, 169] width 35 height 13
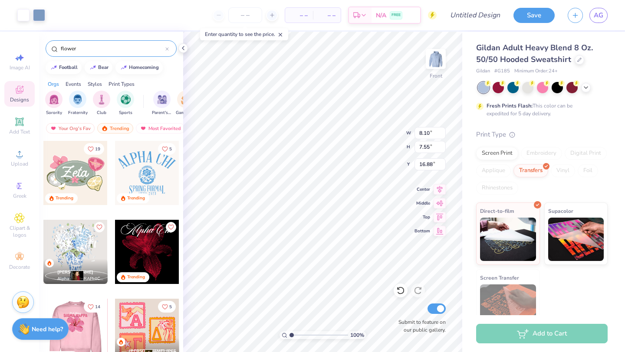
click at [87, 328] on div at bounding box center [75, 331] width 64 height 64
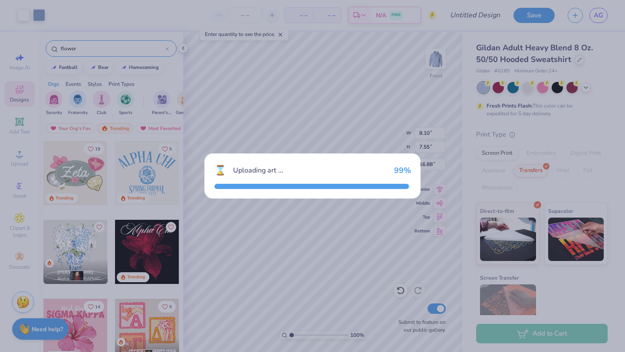
type input "13.27"
type input "11.97"
type input "10.01"
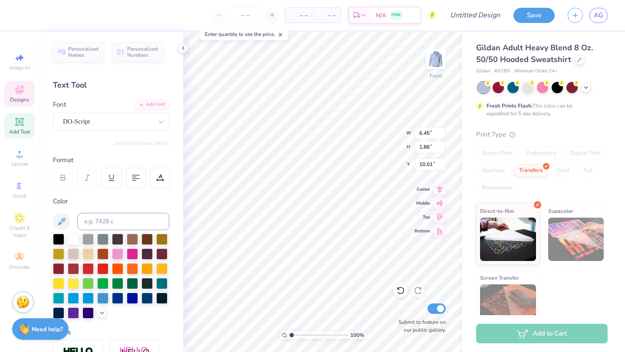
type textarea "Day"
type input "13.27"
type input "1.81"
type input "11.26"
type textarea "KAPPA"
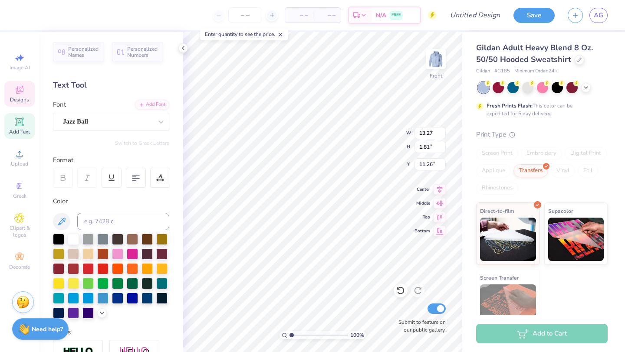
type input "6.37"
type input "1.78"
type input "11.28"
type input "2.89"
type input "2.69"
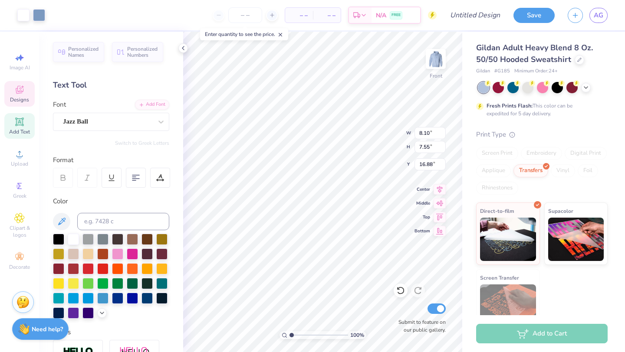
type input "21.74"
type input "10.02"
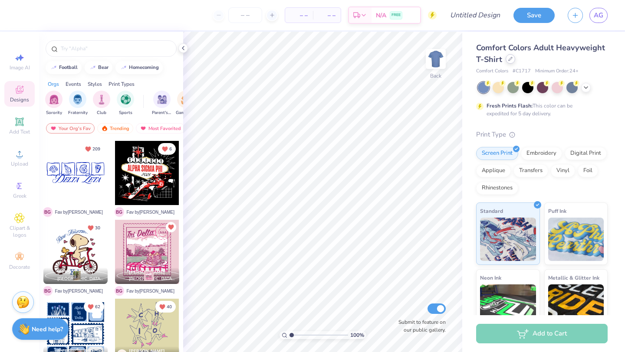
click at [509, 60] on icon at bounding box center [510, 59] width 4 height 4
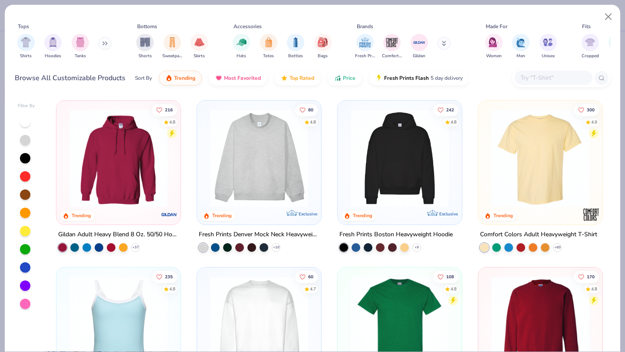
click at [123, 154] on img at bounding box center [118, 158] width 107 height 98
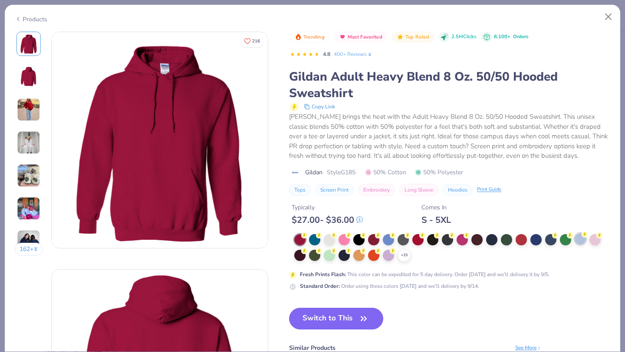
click at [578, 242] on div at bounding box center [580, 238] width 11 height 11
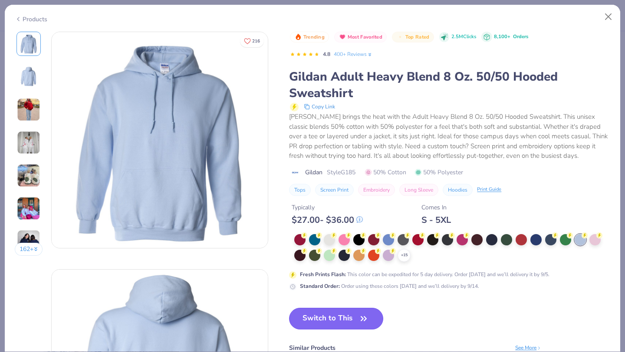
click at [347, 321] on button "Switch to This" at bounding box center [336, 319] width 94 height 22
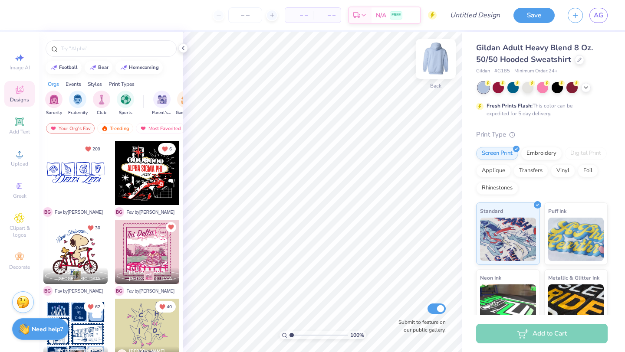
click at [430, 60] on img at bounding box center [435, 59] width 35 height 35
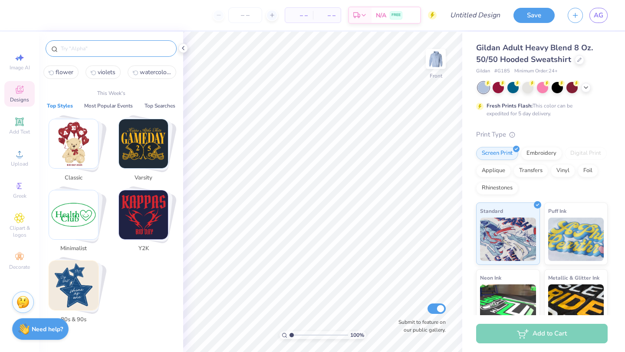
click at [121, 47] on input "text" at bounding box center [115, 48] width 111 height 9
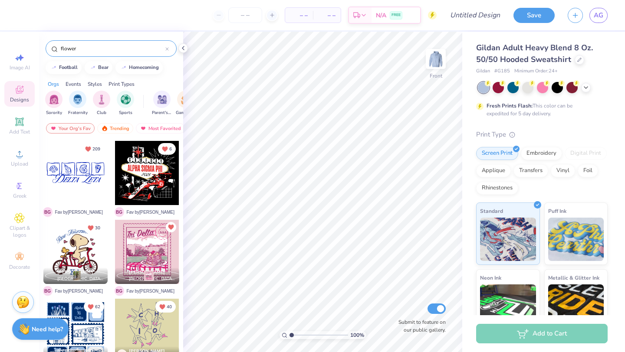
type input "flower"
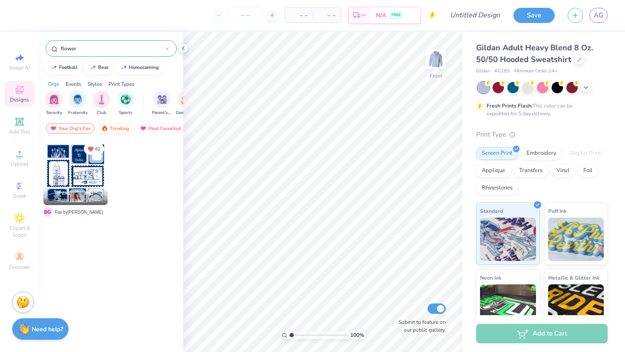
click at [112, 128] on div "Trending" at bounding box center [115, 128] width 36 height 10
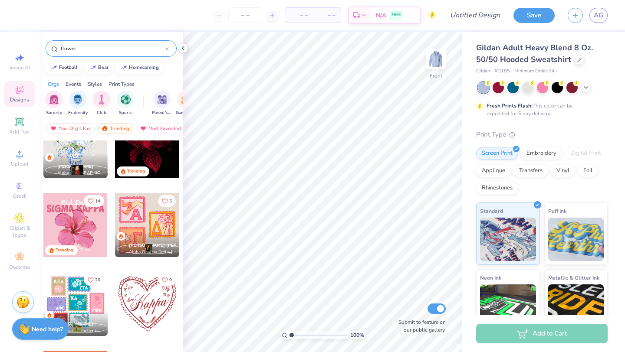
scroll to position [107, 0]
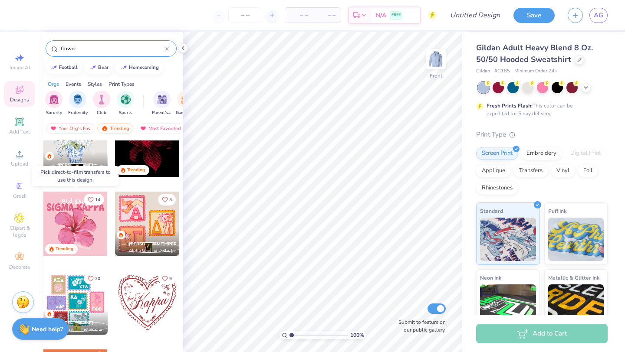
click at [85, 222] on div at bounding box center [75, 224] width 64 height 64
click at [540, 171] on div "Transfers" at bounding box center [530, 169] width 35 height 13
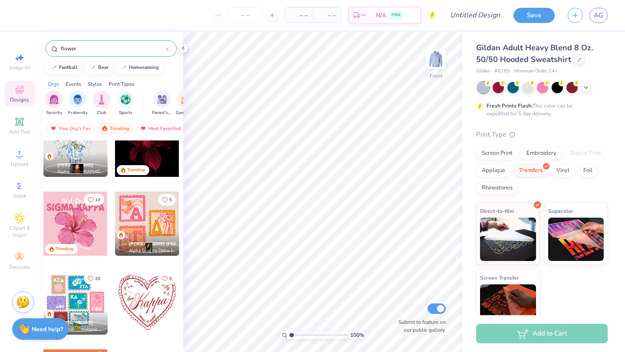
click at [87, 225] on div at bounding box center [75, 224] width 64 height 64
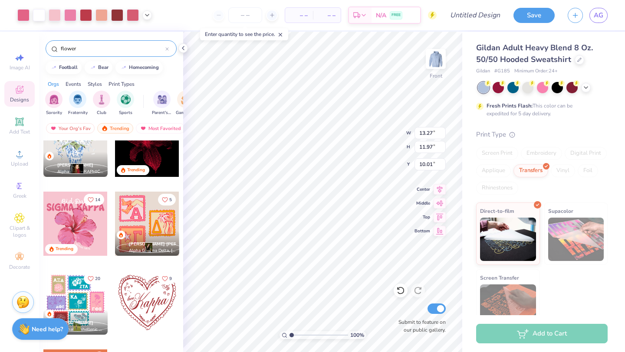
click at [63, 251] on div "Trending" at bounding box center [65, 249] width 18 height 7
type input "8.16"
type input "7.36"
type input "14.75"
type input "13.27"
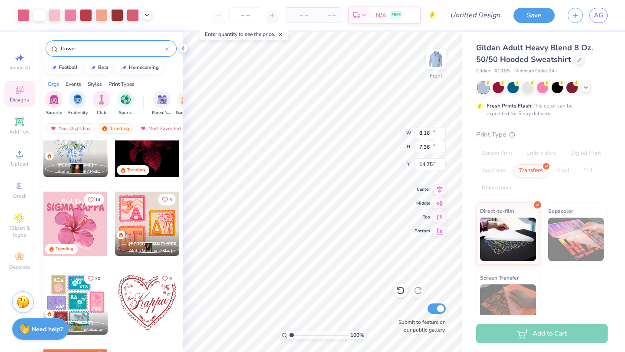
type input "11.97"
type input "10.01"
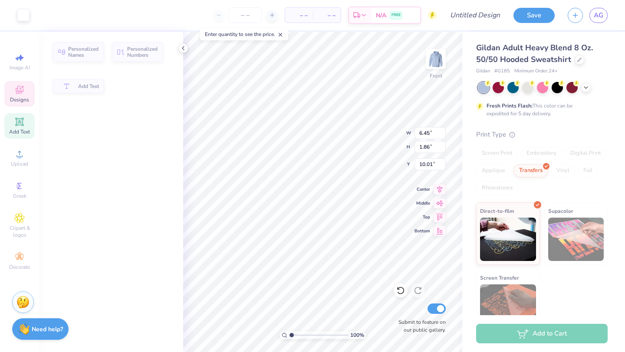
type input "6.45"
type input "1.86"
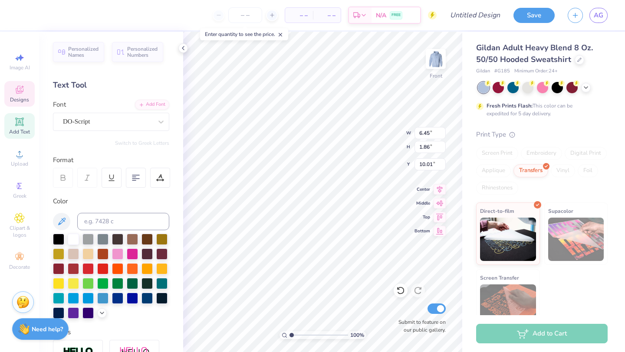
type textarea "Day"
type input "13.27"
type input "1.81"
type input "11.26"
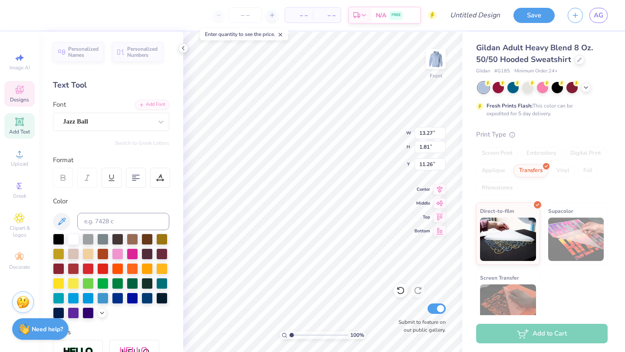
type textarea "KAPPA"
type input "7.58"
type input "13.27"
type input "11.97"
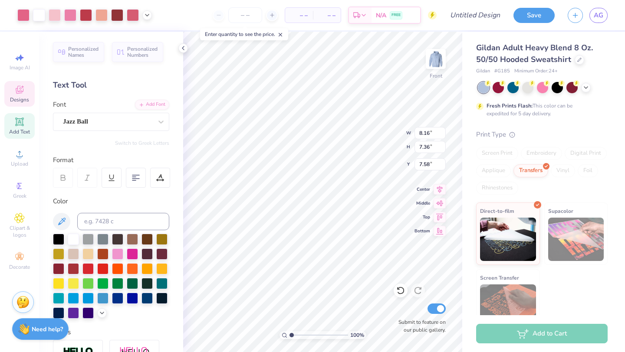
type input "10.01"
type textarea "KAPPA"
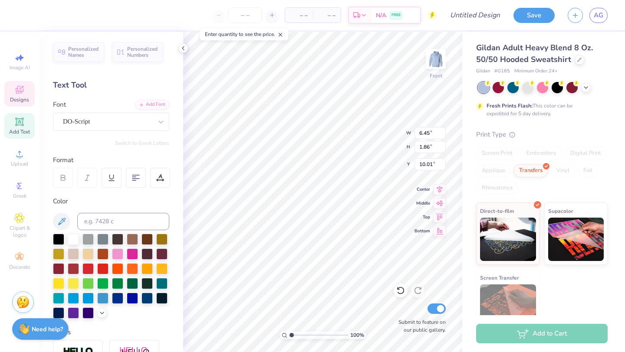
type input "6.45"
type input "1.86"
type input "10.01"
type textarea "Day"
type input "9.79"
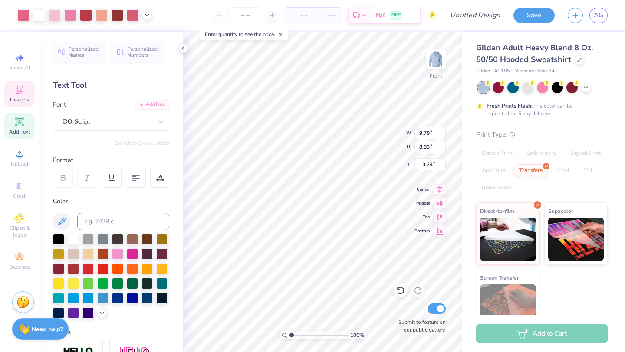
type input "8.83"
type input "9.17"
type input "8.16"
type input "7.36"
type input "7.24"
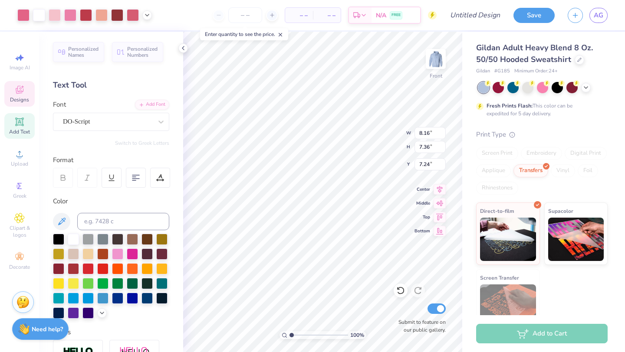
type input "8.79"
type input "8.03"
type input "6.26"
type input "9.81"
type input "8.63"
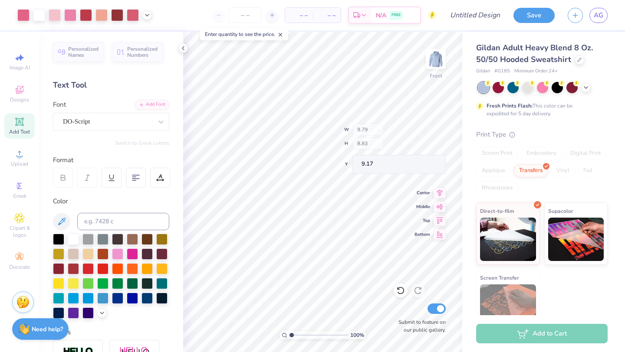
type input "9.21"
type input "9.80"
type input "8.78"
type input "8.41"
type input "9.33"
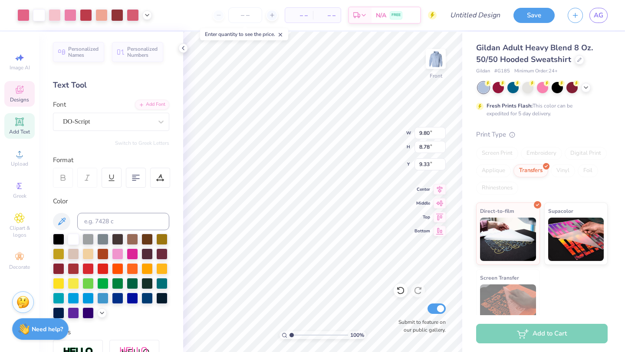
type input "8.79"
type input "8.03"
type input "6.26"
type input "0.49"
type input "0.79"
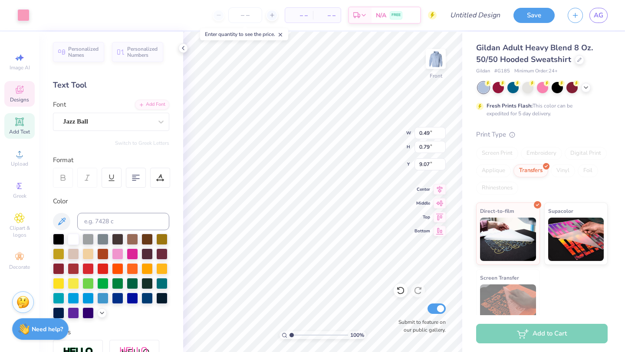
type input "9.07"
type input "2.82"
type input "3.28"
type input "7.54"
type input "4.76"
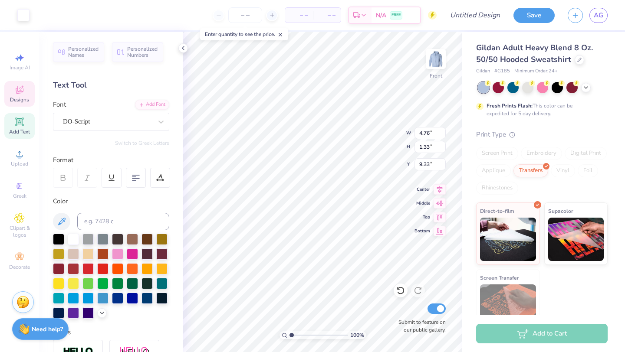
type input "1.33"
type textarea "Day"
type input "9.80"
type input "1.43"
type input "10.20"
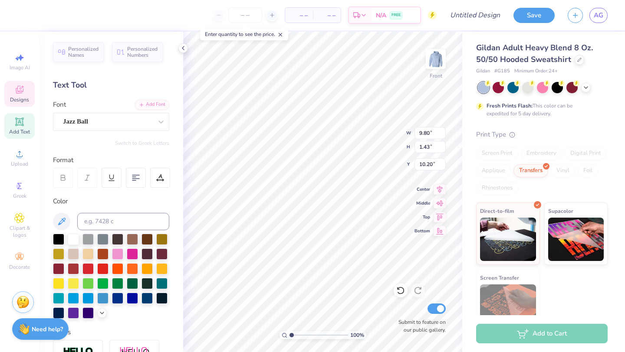
type textarea "KAPPA"
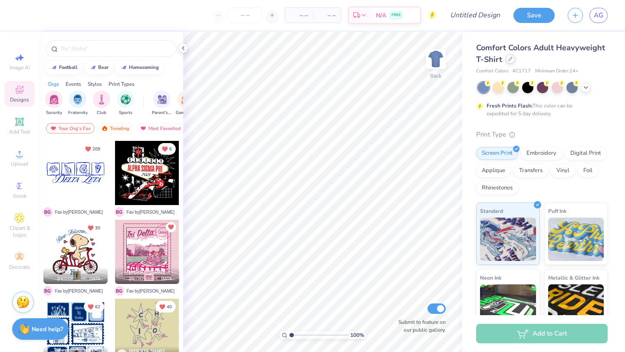
click at [511, 56] on div at bounding box center [511, 59] width 10 height 10
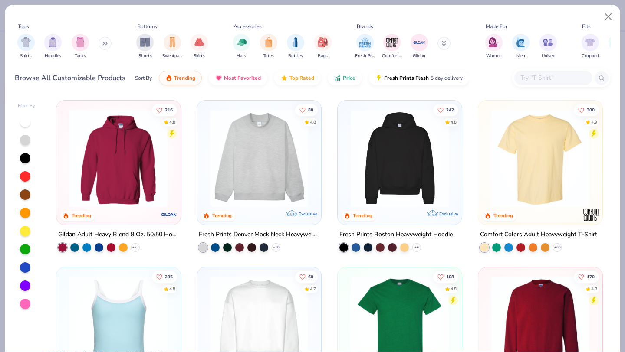
click at [109, 40] on button at bounding box center [105, 43] width 13 height 13
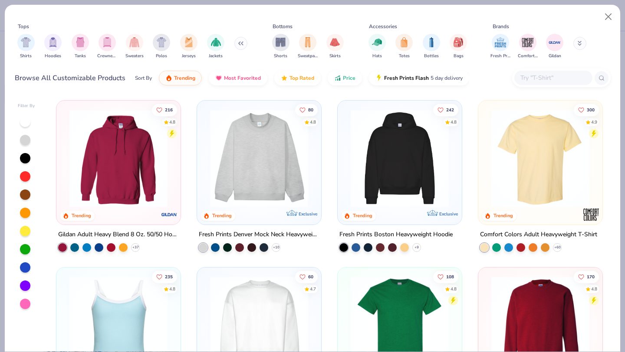
click at [122, 120] on img at bounding box center [118, 158] width 107 height 98
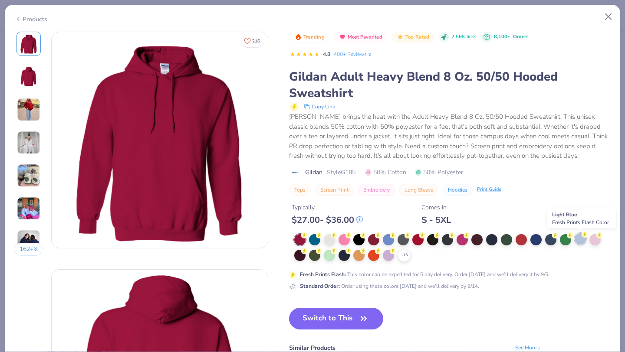
click at [579, 239] on div at bounding box center [580, 238] width 11 height 11
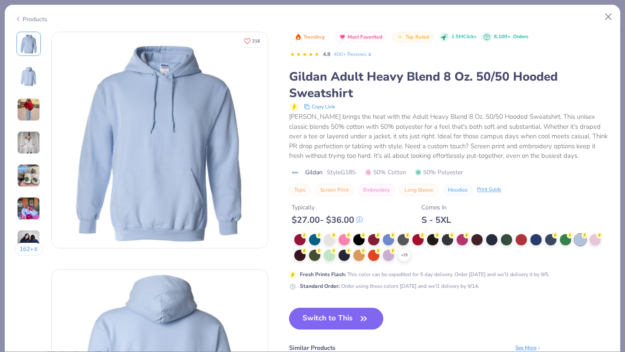
click at [344, 323] on button "Switch to This" at bounding box center [336, 319] width 94 height 22
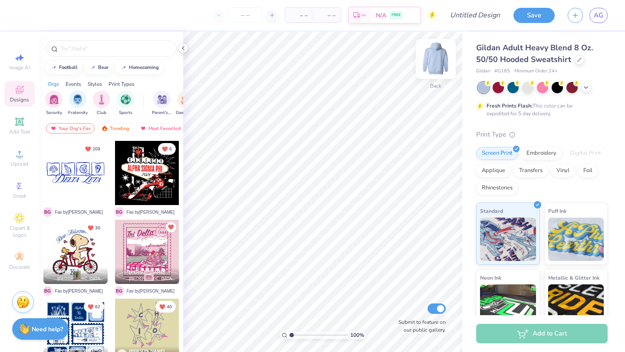
click at [434, 58] on img at bounding box center [435, 59] width 35 height 35
click at [111, 131] on div "Trending" at bounding box center [115, 128] width 36 height 10
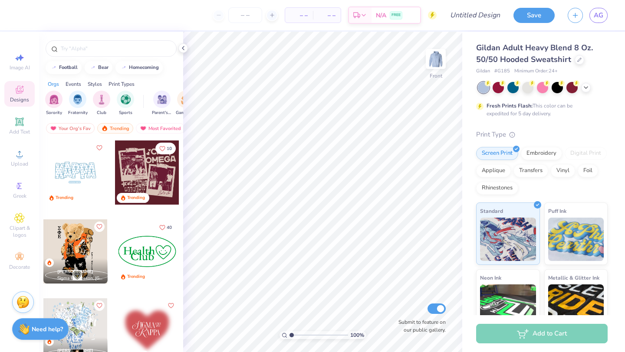
scroll to position [1347, 0]
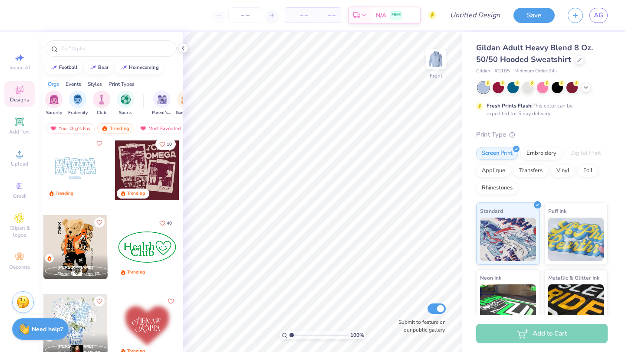
click at [84, 172] on div at bounding box center [75, 168] width 64 height 64
click at [433, 58] on img at bounding box center [435, 59] width 35 height 35
click at [43, 168] on div at bounding box center [11, 168] width 64 height 64
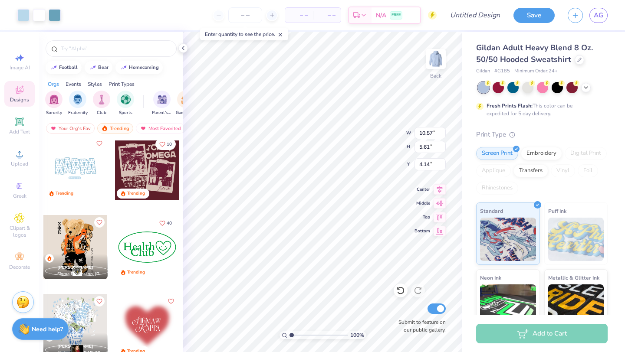
type input "4.14"
type input "2.16"
type input "3.87"
type input "4.59"
type input "4.57"
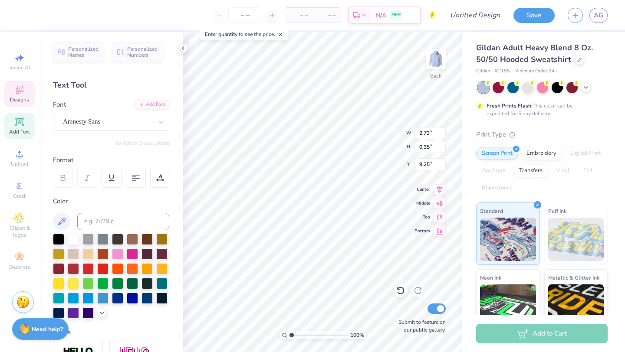
scroll to position [0, 0]
click at [66, 51] on div "Personalized Names" at bounding box center [78, 51] width 51 height 20
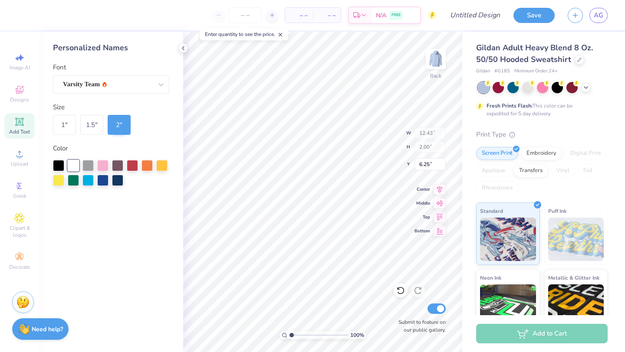
type input "9.60"
click at [182, 47] on polyline at bounding box center [183, 47] width 2 height 3
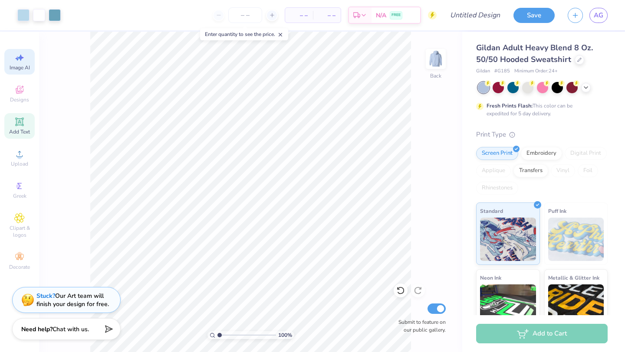
click at [12, 69] on span "Image AI" at bounding box center [20, 67] width 20 height 7
select select "4"
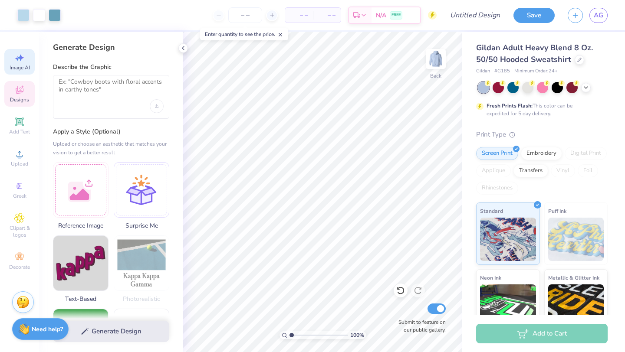
click at [10, 97] on span "Designs" at bounding box center [19, 99] width 19 height 7
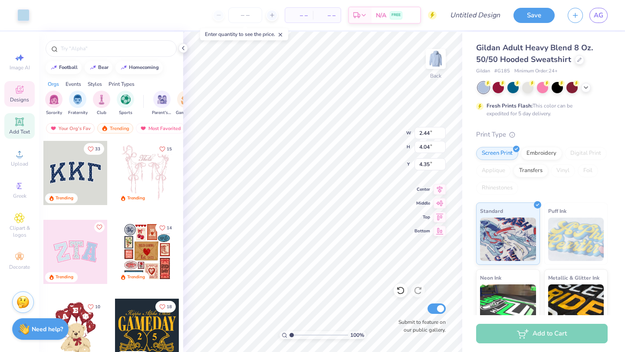
click at [9, 128] on div "Add Text" at bounding box center [19, 126] width 30 height 26
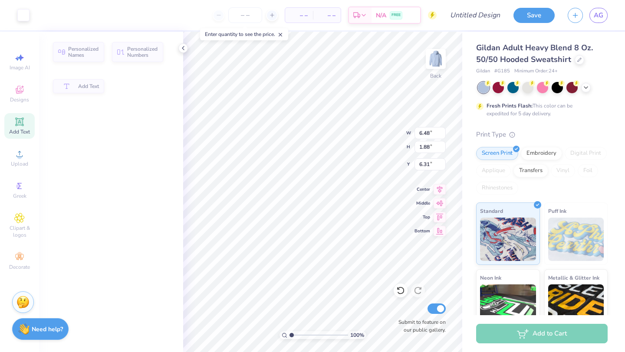
type input "6.48"
type input "1.88"
type input "6.31"
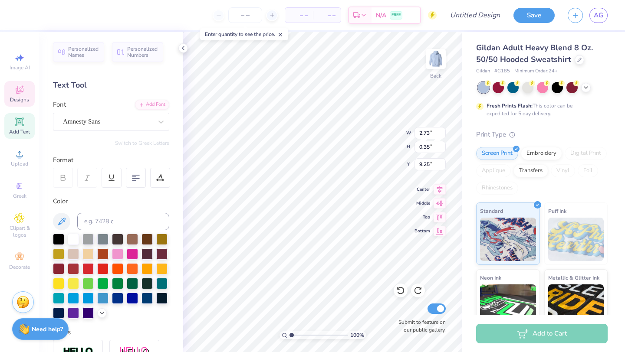
scroll to position [0, 0]
type textarea "s"
type textarea "[PERSON_NAME]"
type input "4.26"
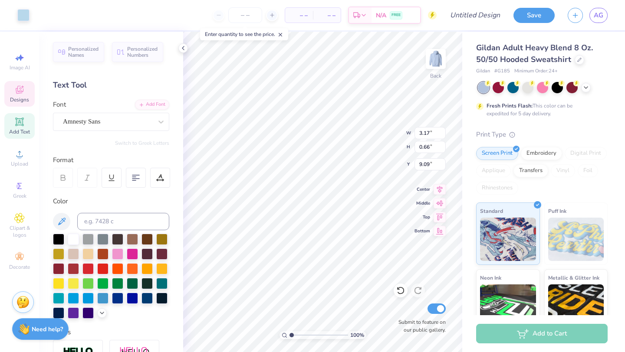
type input "0.89"
type input "8.58"
type input "8.87"
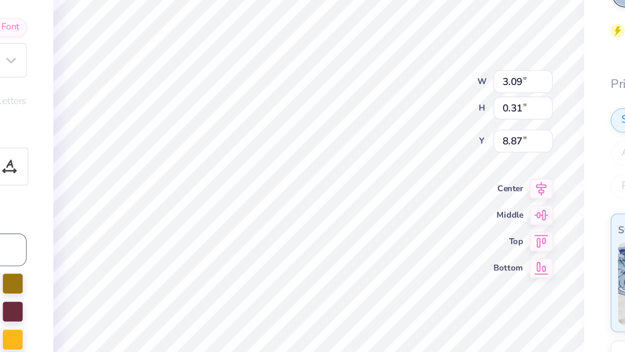
type input "3.55"
type input "0.35"
type input "8.82"
type input "8.85"
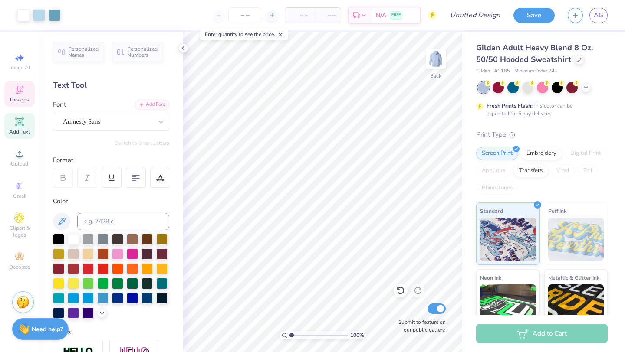
click at [20, 86] on icon at bounding box center [19, 90] width 10 height 10
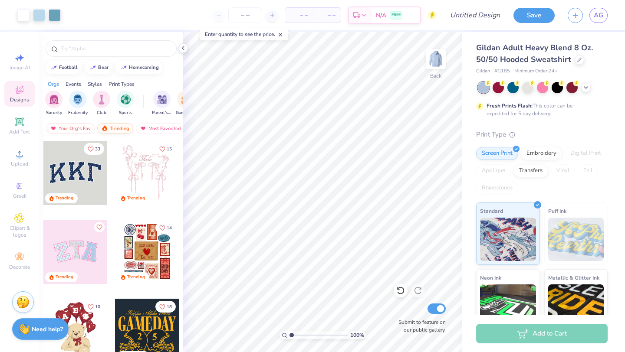
click at [113, 128] on div "Trending" at bounding box center [115, 128] width 36 height 10
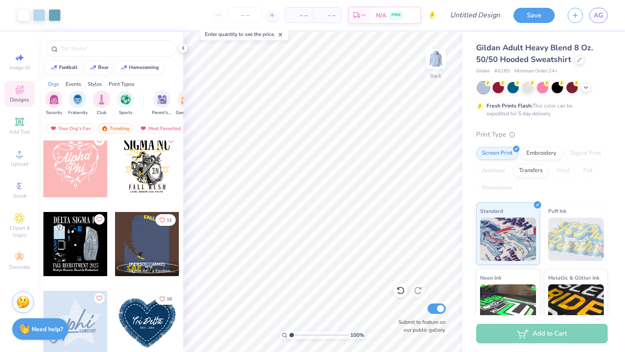
scroll to position [3468, 0]
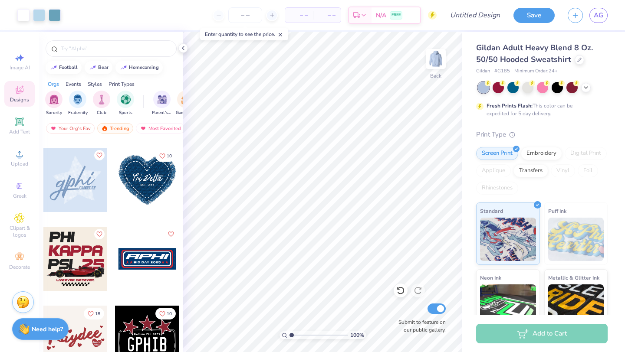
click at [84, 191] on div at bounding box center [75, 180] width 64 height 64
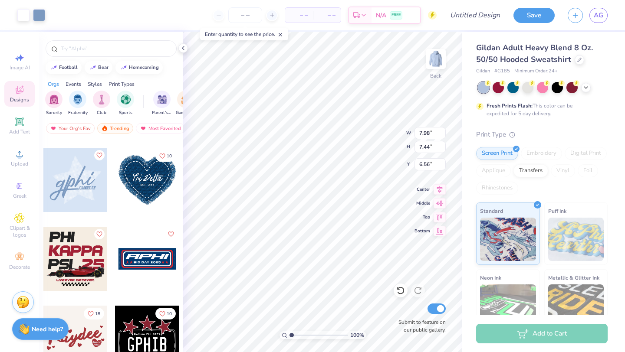
type input "6.56"
type input "5.84"
type input "5.44"
type input "8.56"
type input "5.55"
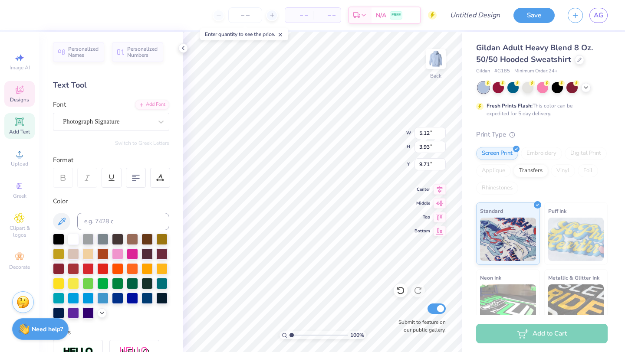
scroll to position [0, 0]
type textarea "[PERSON_NAME]"
type input "5.19"
type input "12.80"
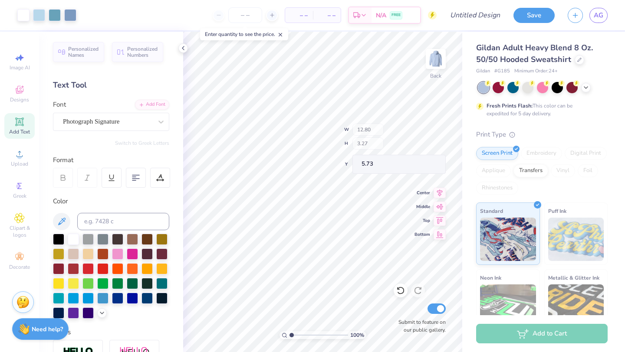
type input "3.27"
type input "5.73"
type input "12.72"
type input "3.55"
type input "5.55"
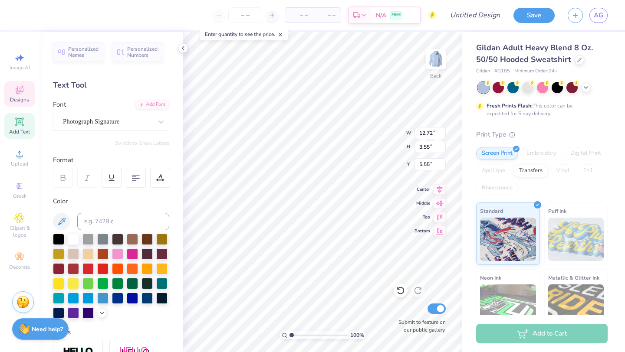
type input "5.47"
type input "2.34"
type input "3.87"
type input "4.57"
type input "2.51"
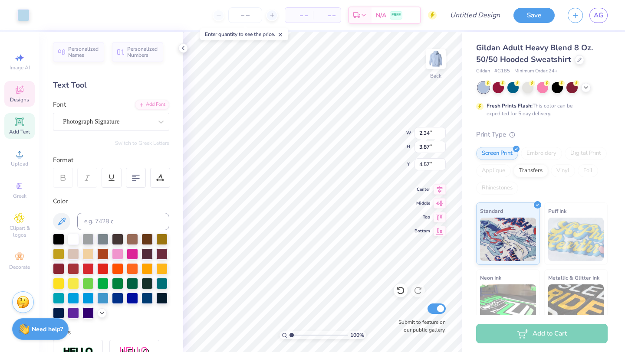
type input "4.04"
type input "4.40"
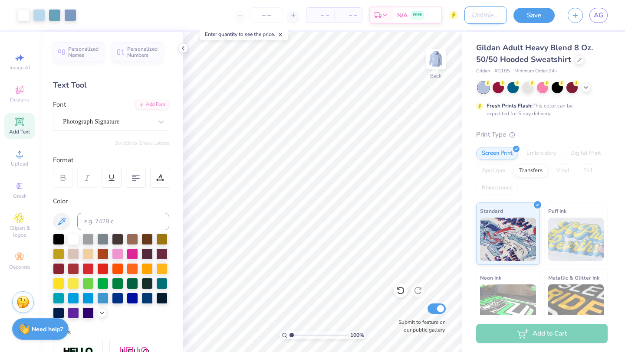
click at [487, 16] on input "Design Title" at bounding box center [485, 15] width 43 height 17
type input "[PERSON_NAME] 3"
click at [273, 16] on input "number" at bounding box center [267, 15] width 34 height 16
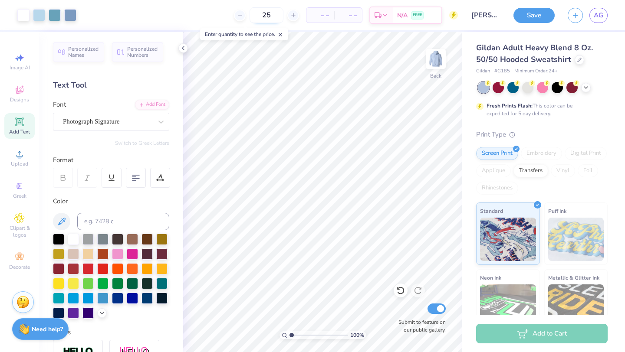
type input "25"
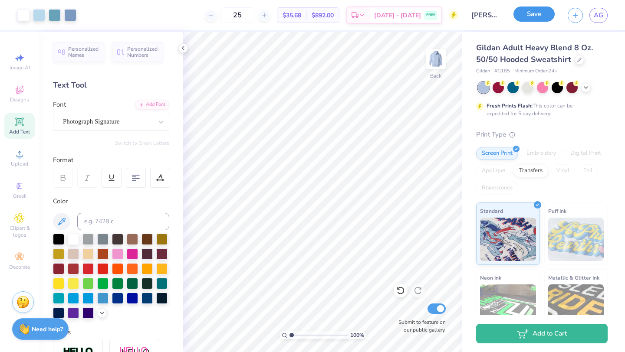
click at [531, 11] on button "Save" at bounding box center [533, 14] width 41 height 15
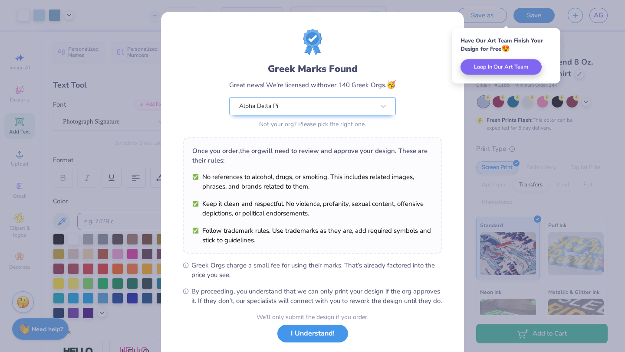
click at [307, 343] on button "I Understand!" at bounding box center [312, 334] width 71 height 18
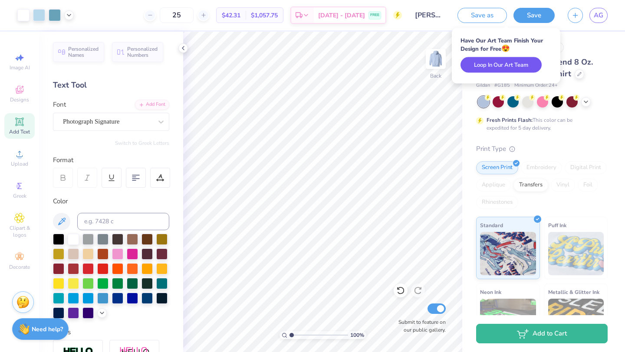
click at [511, 66] on button "Loop In Our Art Team" at bounding box center [500, 65] width 81 height 16
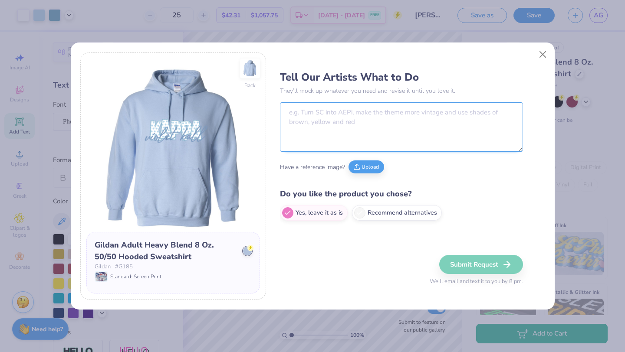
click at [364, 118] on textarea at bounding box center [401, 126] width 243 height 49
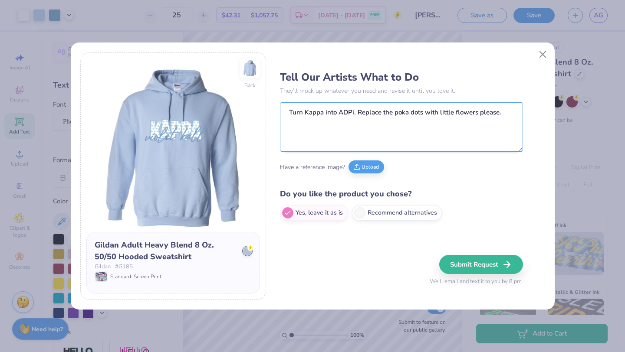
click at [398, 116] on textarea "Turn Kappa into ADPi. Replace the poka dots with little flowers please." at bounding box center [401, 126] width 243 height 49
click at [399, 113] on textarea "Turn Kappa into ADPi. Replace the poka dots with little flowers please." at bounding box center [401, 126] width 243 height 49
click at [465, 126] on textarea "Turn Kappa into ADPi. Replace the poka dots with little flowers please." at bounding box center [401, 126] width 243 height 49
type textarea "Turn Kappa into ADPi. Replace the poka dots with little flowers please."
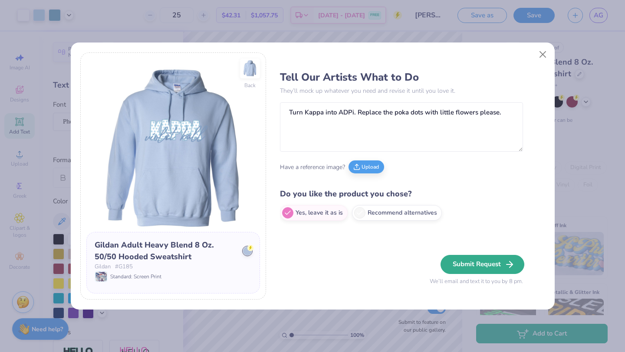
click at [476, 260] on button "Submit Request" at bounding box center [482, 264] width 84 height 19
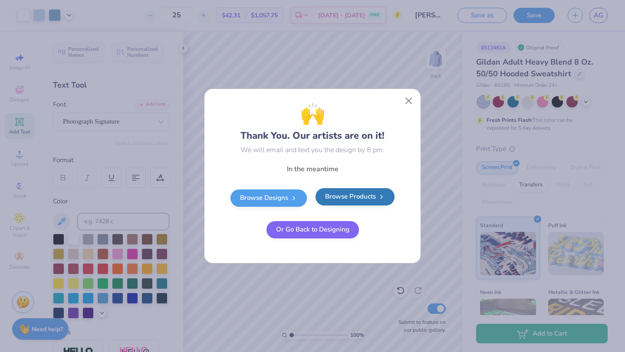
click at [377, 192] on link "Browse Products" at bounding box center [354, 196] width 79 height 17
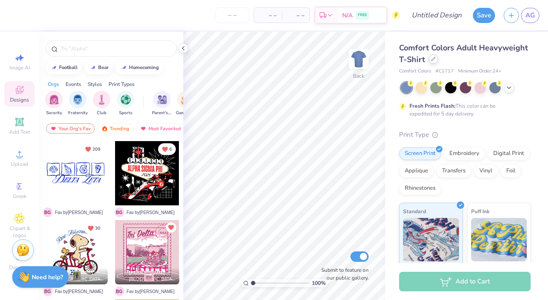
click at [434, 61] on icon at bounding box center [433, 59] width 4 height 4
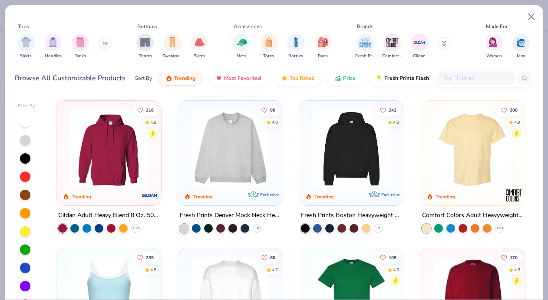
click at [136, 150] on img at bounding box center [108, 148] width 87 height 79
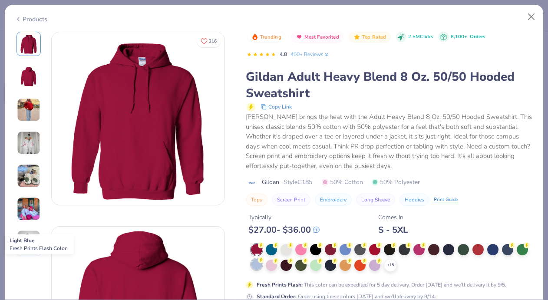
click at [256, 264] on div at bounding box center [256, 264] width 11 height 11
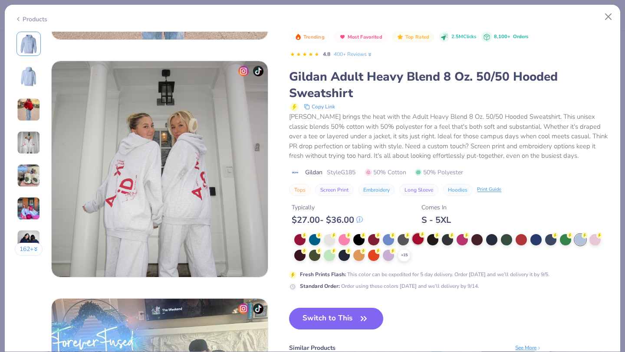
scroll to position [785, 0]
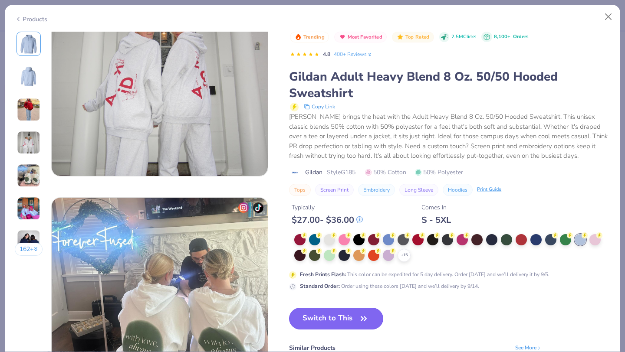
click at [365, 299] on icon "button" at bounding box center [364, 319] width 12 height 12
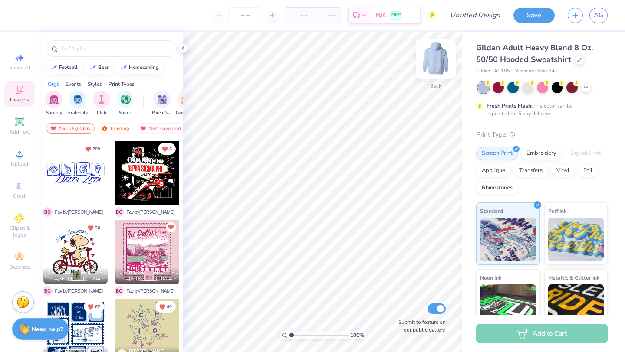
click at [438, 51] on img at bounding box center [435, 59] width 35 height 35
click at [86, 46] on input "text" at bounding box center [115, 48] width 111 height 9
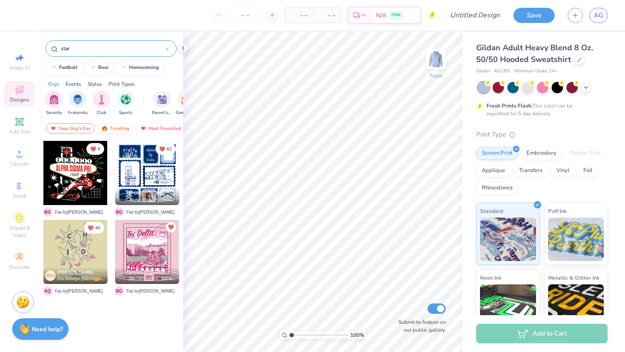
type input "star"
click at [112, 130] on div "Trending" at bounding box center [115, 128] width 36 height 10
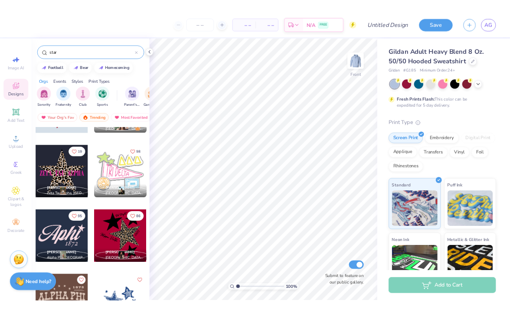
scroll to position [547, 0]
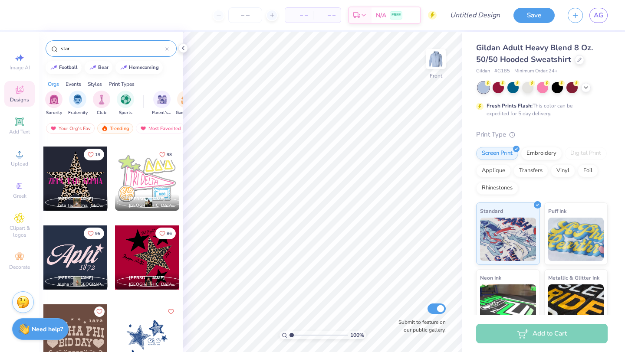
click at [145, 264] on div at bounding box center [147, 258] width 64 height 64
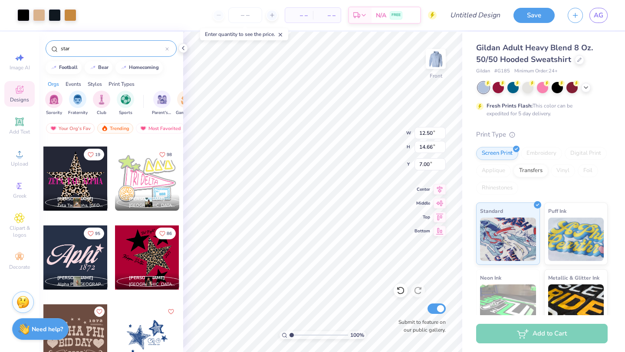
type input "7.00"
type input "5.74"
type input "6.27"
type input "12.70"
type input "11.30"
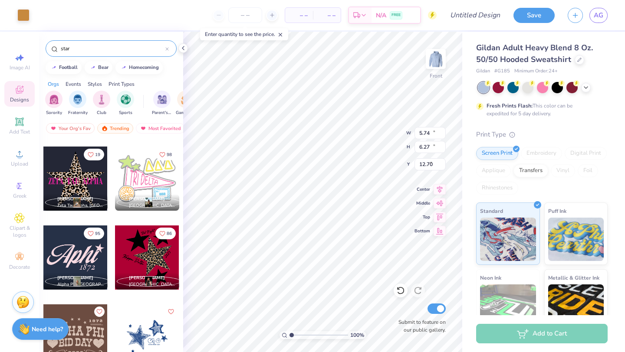
type input "12.35"
type input "6.62"
type input "5.74"
type input "6.27"
type input "12.70"
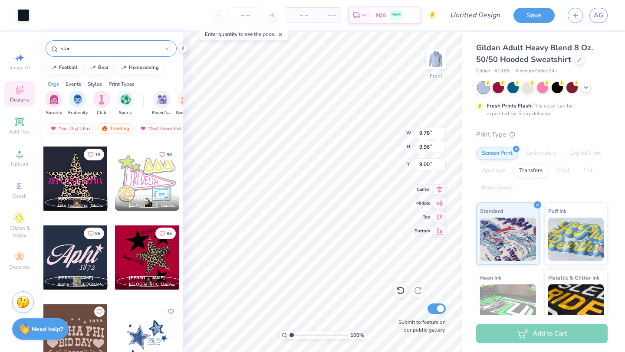
type input "9.78"
type input "9.96"
type input "9.00"
type input "5.37"
type input "5.47"
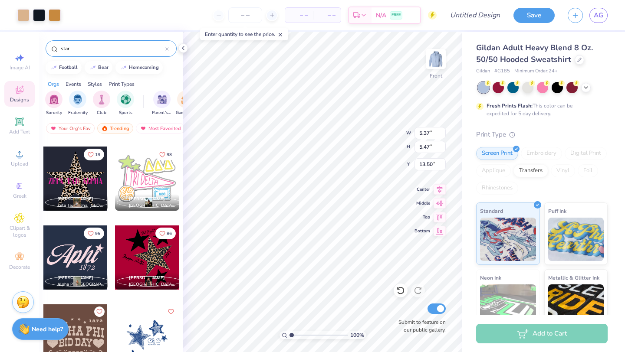
type input "13.50"
type input "5.51"
type input "5.35"
type input "7.20"
type input "5.33"
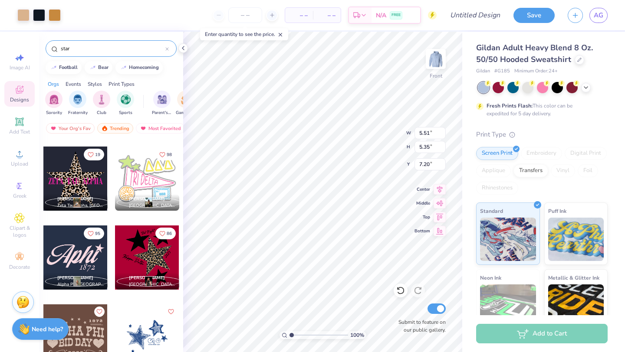
type input "5.18"
type input "7.39"
type input "5.36"
type input "5.10"
type input "5.35"
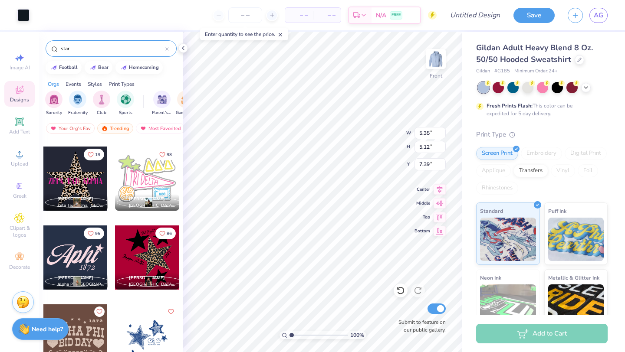
type input "5.12"
type input "5.33"
type input "5.17"
type input "5.51"
type input "5.34"
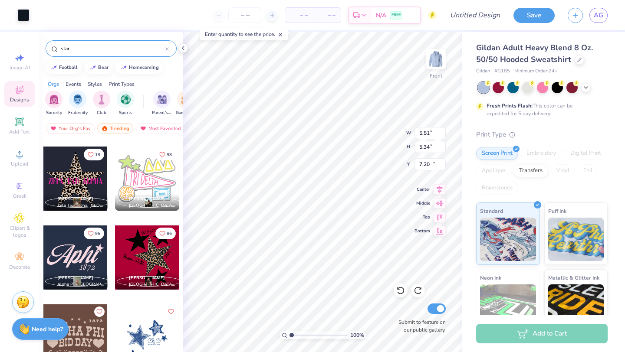
type input "13.46"
type input "7.20"
type input "5.45"
type input "5.43"
type input "13.47"
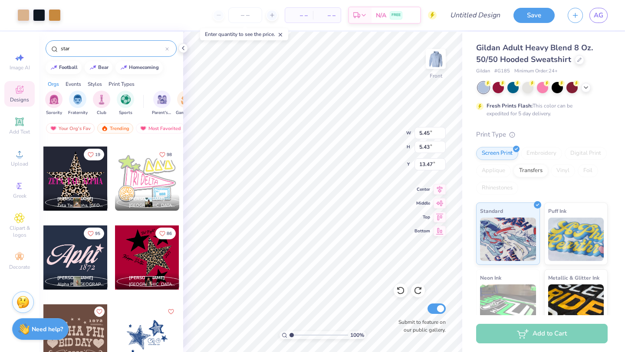
type input "5.51"
type input "5.35"
type input "7.20"
type input "5.48"
type input "5.40"
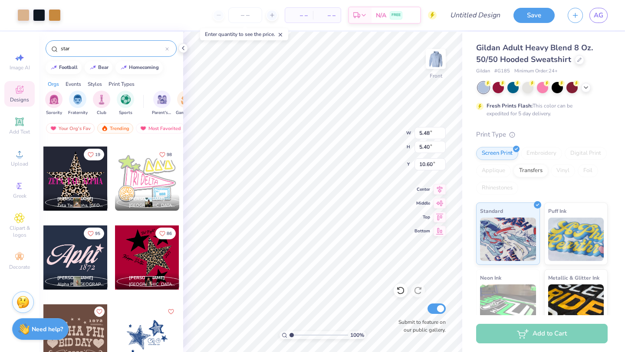
type input "17.21"
type input "17.22"
type input "6.00"
type input "5.67"
type input "12.06"
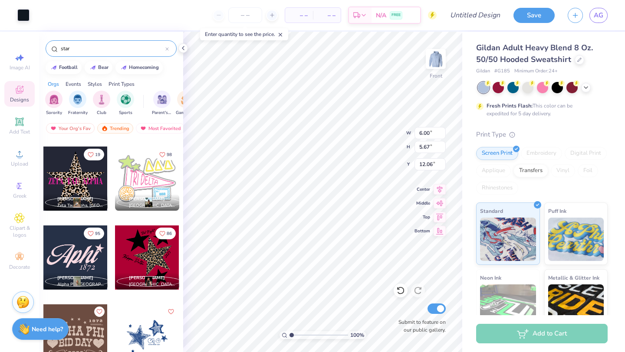
type input "5.48"
type input "5.39"
type input "18.68"
type input "4.87"
type input "5.14"
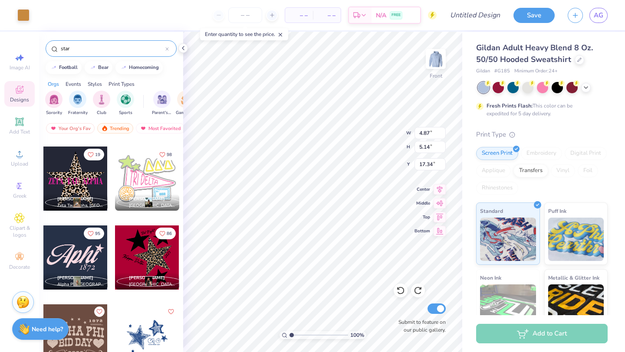
type input "17.47"
type input "5.05"
type input "5.33"
type input "17.28"
type input "7.22"
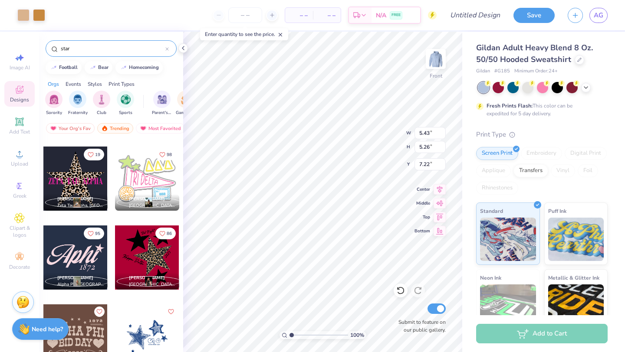
type input "5.43"
type input "5.26"
type input "7.21"
type input "5.48"
type input "5.39"
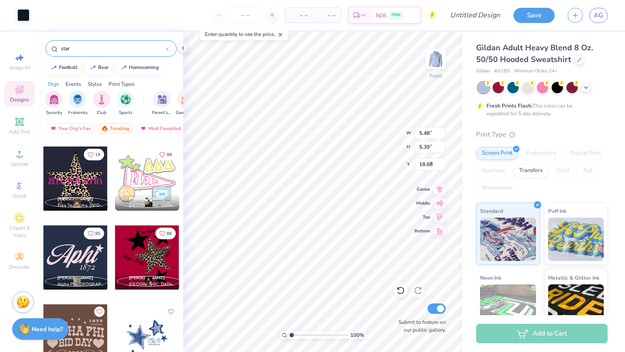
type input "7.16"
type input "5.53"
type input "5.20"
type input "5.48"
type input "5.39"
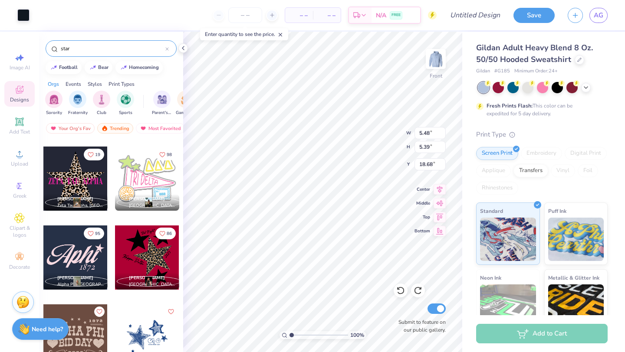
type input "17.22"
type input "11.33"
type input "7.18"
type input "5.52"
type input "5.31"
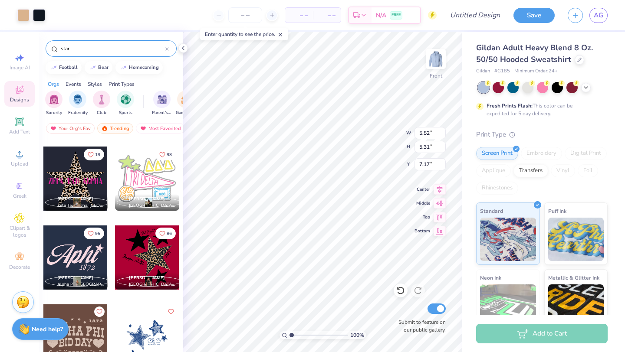
type input "6.27"
type input "4.38"
type input "4.21"
type input "7.04"
type input "7.50"
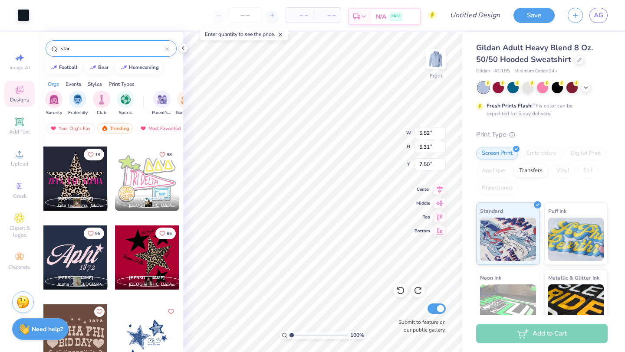
type input "5.52"
type input "5.31"
type input "7.17"
type input "5.48"
type input "5.39"
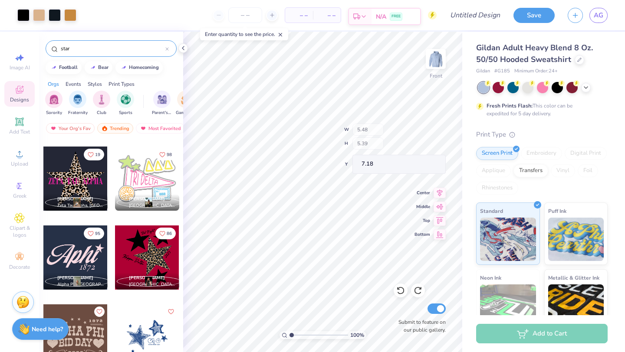
type input "11.33"
type input "6.88"
type input "17.98"
type input "17.21"
type input "5.35"
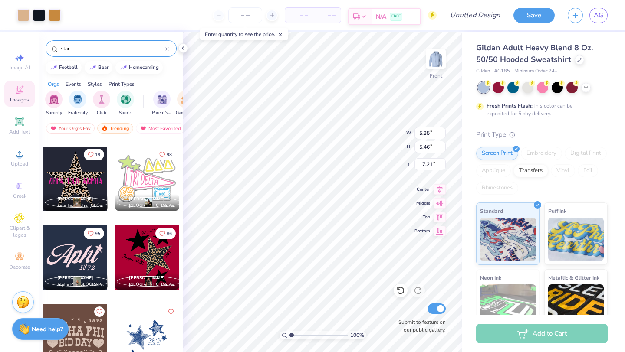
type input "5.46"
type input "17.26"
type input "4.58"
type input "4.67"
type input "17.11"
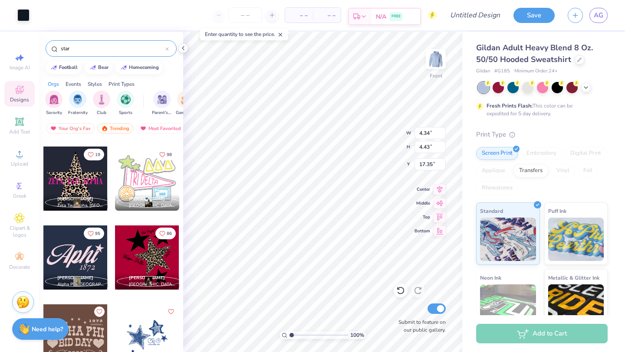
type input "4.34"
type input "4.43"
type input "17.35"
type input "4.57"
type input "4.67"
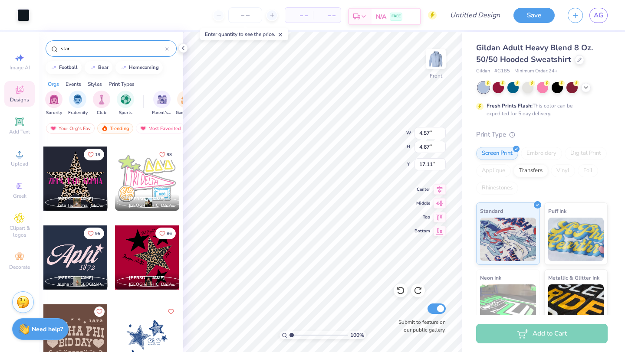
type input "18.05"
type input "5.35"
type input "5.46"
type input "17.26"
type input "5.48"
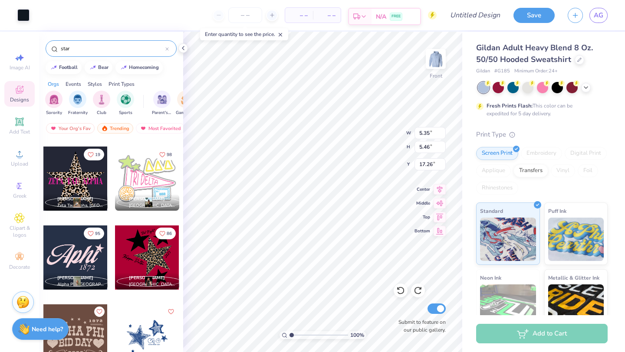
type input "5.39"
type input "11.33"
type input "4.87"
type input "5.14"
type input "11.58"
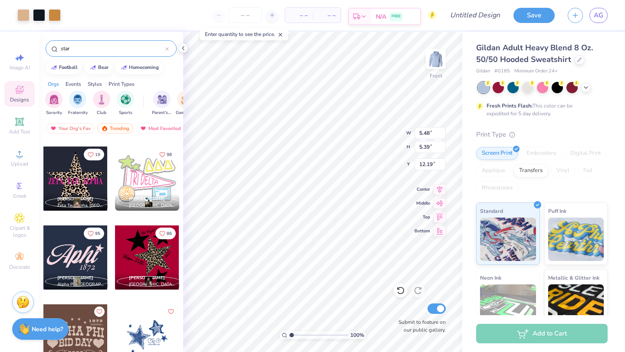
type input "12.19"
type input "5.02"
type input "4.95"
type input "12.67"
type input "4.88"
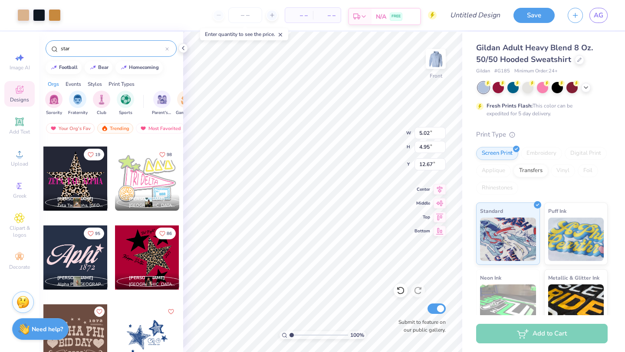
type input "5.01"
type input "16.93"
type input "4.79"
type input "5.07"
type input "16.69"
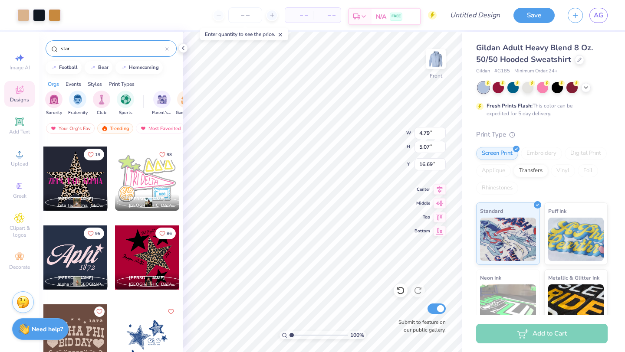
type input "4.29"
type input "4.55"
type input "17.12"
type input "4.34"
type input "4.54"
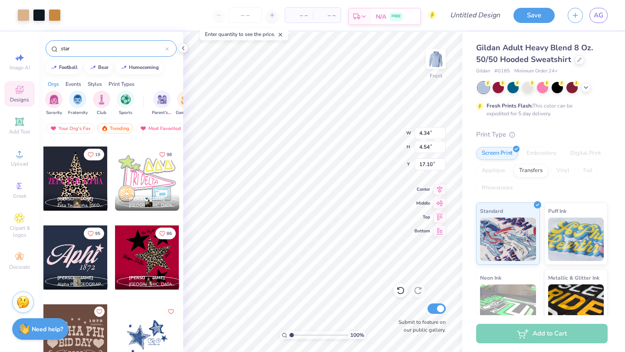
type input "17.21"
type input "4.47"
type input "4.38"
type input "17.24"
type input "4.32"
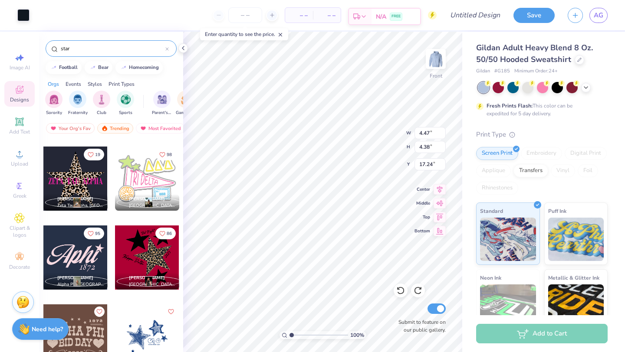
type input "4.54"
type input "17.10"
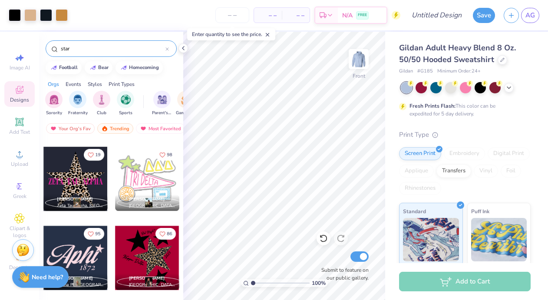
click at [342, 260] on div "100 % Front Submit to feature on our public gallery." at bounding box center [284, 166] width 202 height 268
type input "10.21"
type input "12.64"
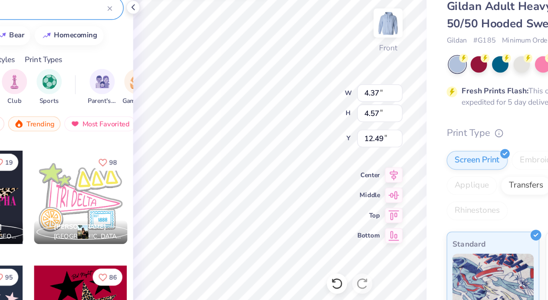
type input "11.85"
type input "14.84"
type input "3.99"
type input "4.04"
type input "17.36"
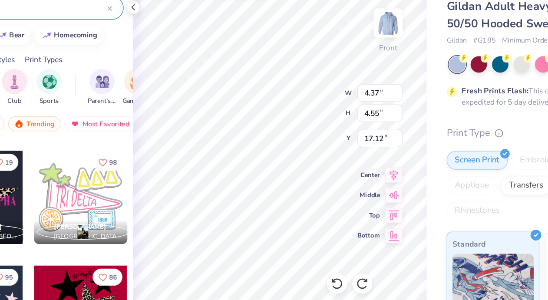
type input "4.55"
type input "17.12"
type input "4.54"
type input "4.62"
type input "17.21"
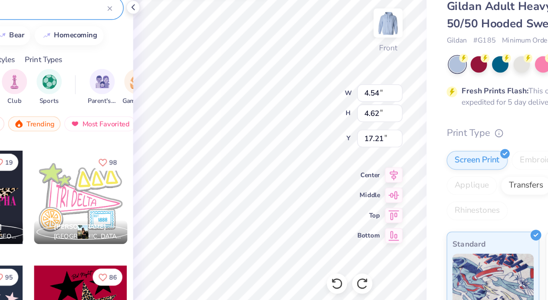
type input "4.79"
type input "5.07"
type input "16.69"
type input "4.88"
type input "5.01"
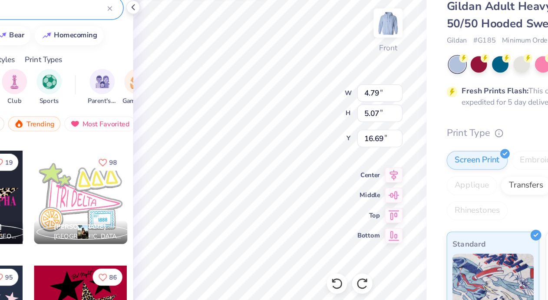
type input "16.93"
type input "6.48"
type input "8.94"
type input "12.72"
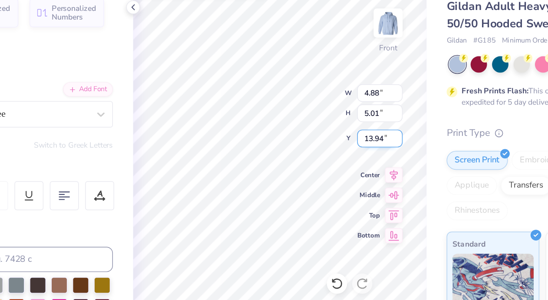
type input "13.94"
type input "6.00"
type input "5.67"
type input "10.68"
type input "4.57"
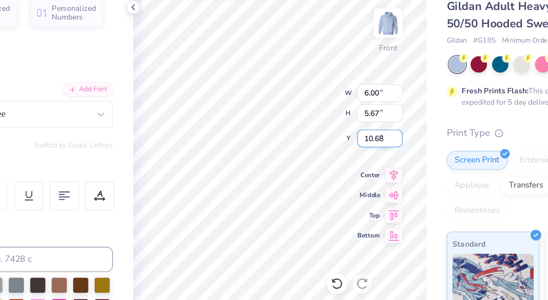
type input "4.29"
type input "7.00"
type input "6.00"
type input "4.88"
type input "5.01"
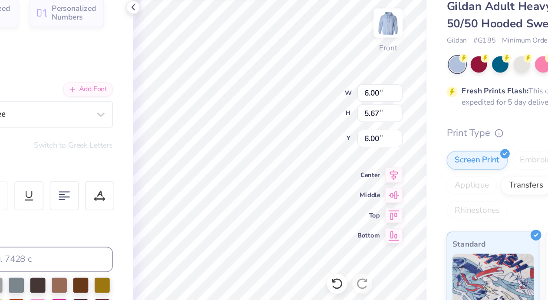
type input "13.94"
type input "2.86"
type input "2.94"
type input "16.04"
type input "4.88"
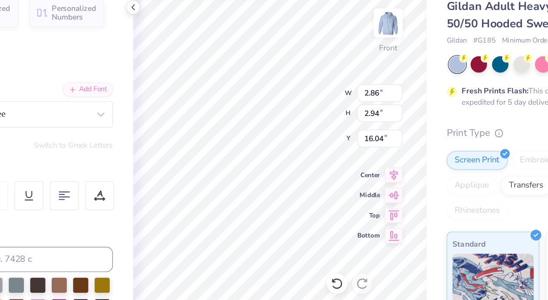
type input "5.01"
type input "13.94"
type input "6.38"
type input "6.56"
type input "12.38"
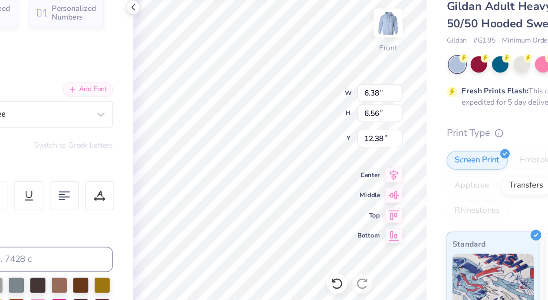
type input "7.83"
type input "8.05"
type input "10.87"
type input "10.00"
type input "7.94"
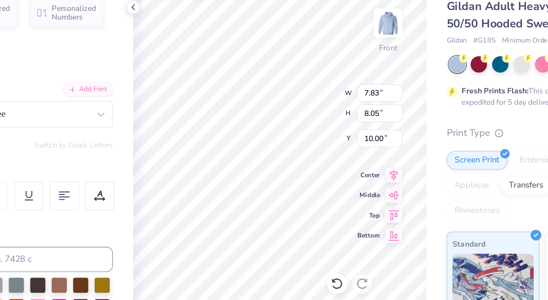
type input "7.98"
type input "10.20"
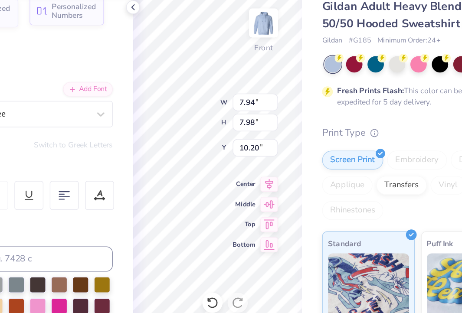
type input "7.80"
type input "8.04"
type input "10.09"
click at [171, 141] on div "Art colors – – Per Item – – Total Est. Delivery N/A FREE Design Title Save AG I…" at bounding box center [231, 156] width 462 height 313
type input "8.60"
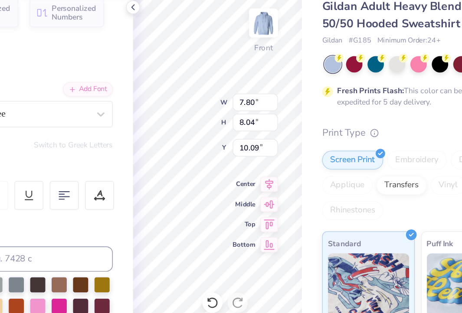
type input "8.88"
type input "9.22"
type input "9.97"
type input "10.28"
type input "9.32"
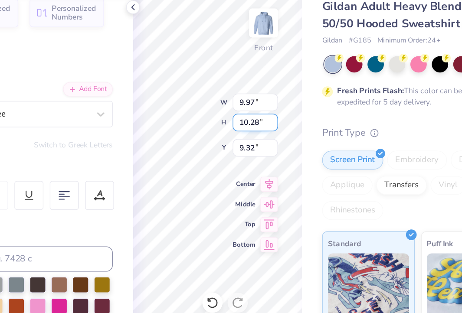
click at [210, 119] on div "100 % Front W 9.97 9.97 " H 10.28 10.28 " Y 9.32 9.32 " Center Middle Top Botto…" at bounding box center [241, 173] width 116 height 282
type input "8.83"
click at [224, 112] on div "100 % Front W 9.97 9.97 " H 10.28 10.28 " Y 8.83 8.83 " Center Middle Top Botto…" at bounding box center [241, 173] width 116 height 282
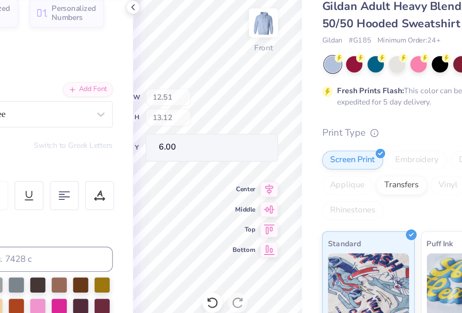
click at [215, 116] on div "100 % Front W 12.51 H 13.12 Y 6.00 Center Middle Top Bottom Submit to feature o…" at bounding box center [241, 173] width 116 height 282
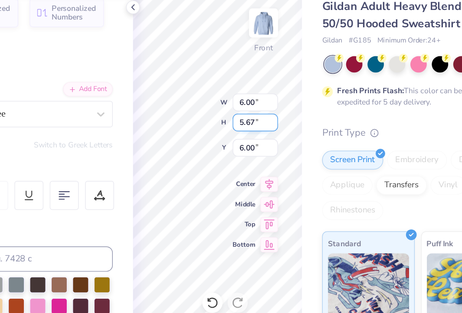
click at [222, 117] on div "100 % Front W 6.00 6.00 " H 5.67 5.67 " Y 6.00 6.00 " Center Middle Top Bottom …" at bounding box center [241, 173] width 116 height 282
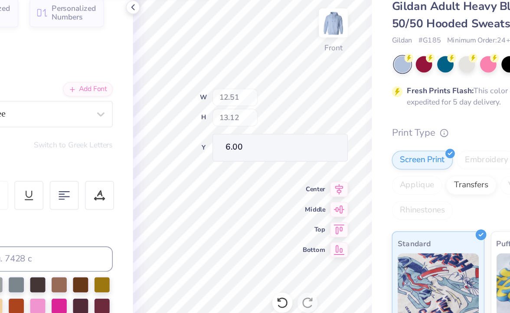
click at [261, 115] on div "100 % Front W 12.51 H 13.12 Y 6.00 Center Middle Top Bottom Submit to feature o…" at bounding box center [265, 173] width 164 height 282
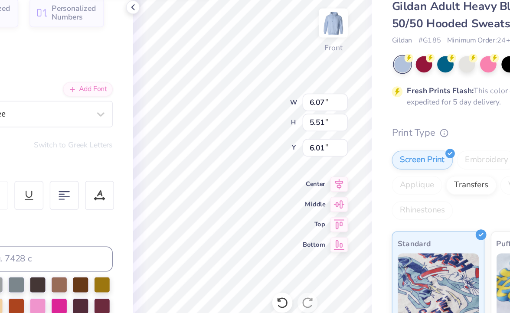
type input "6.07"
type input "5.51"
type input "6.00"
click at [148, 253] on div at bounding box center [146, 253] width 11 height 11
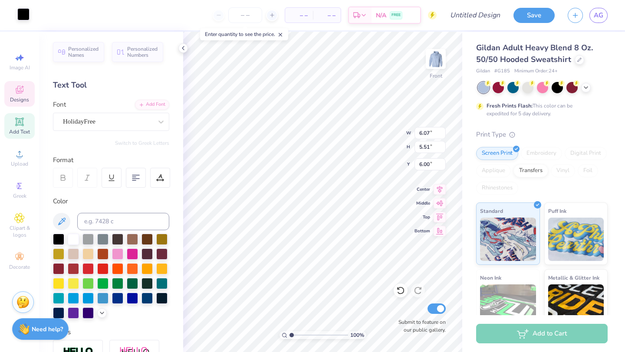
click at [23, 12] on div at bounding box center [23, 14] width 12 height 12
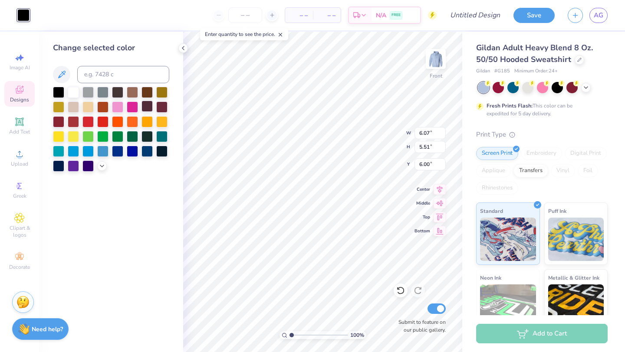
click at [147, 106] on div at bounding box center [146, 106] width 11 height 11
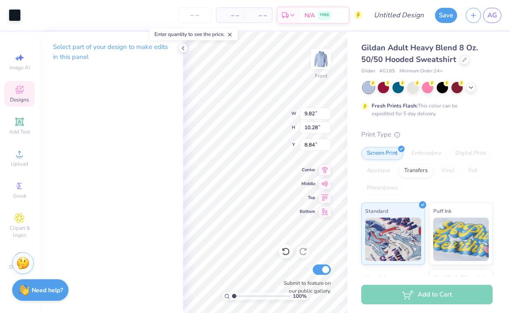
type input "8.83"
type input "9.87"
type input "8.83"
type input "10.28"
type input "13.07"
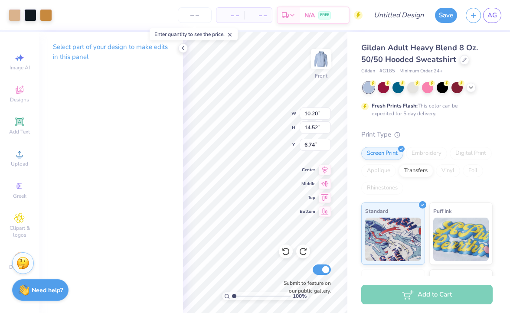
type input "8.83"
type input "9.94"
type input "10.28"
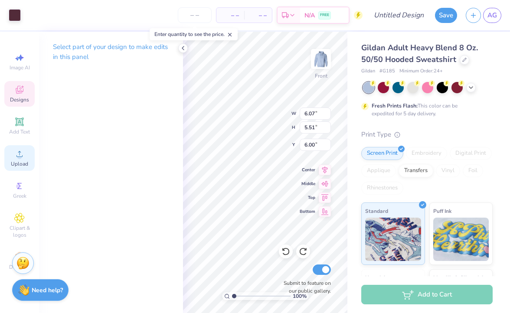
type input "6.53"
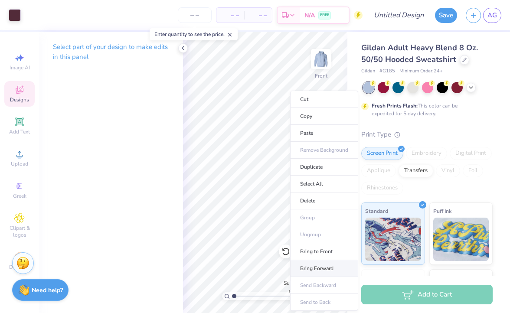
click at [310, 270] on li "Bring Forward" at bounding box center [324, 268] width 68 height 17
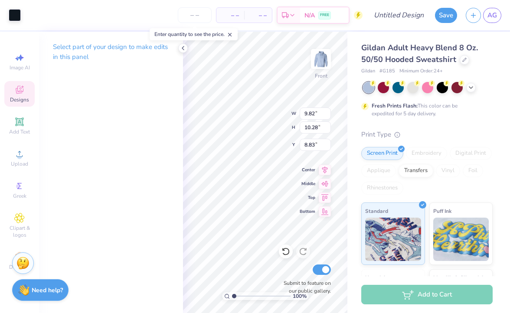
click at [15, 6] on div "Art colors" at bounding box center [10, 15] width 21 height 30
click at [14, 16] on div at bounding box center [15, 14] width 12 height 12
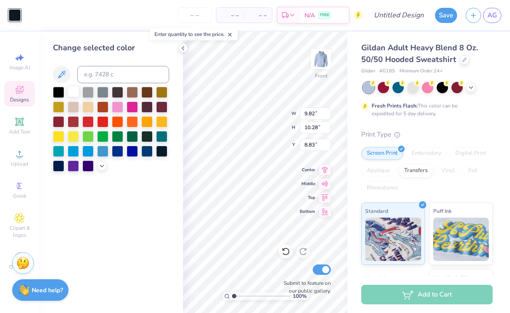
click at [68, 93] on div at bounding box center [73, 91] width 11 height 11
click at [55, 91] on div at bounding box center [58, 91] width 11 height 11
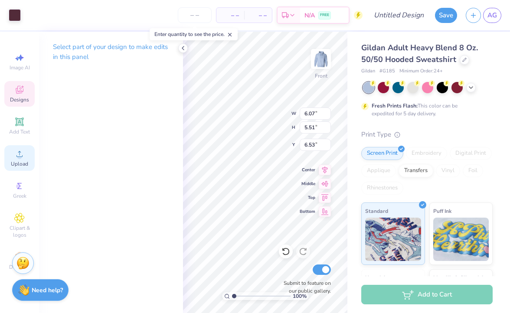
type input "6.66"
type input "6.04"
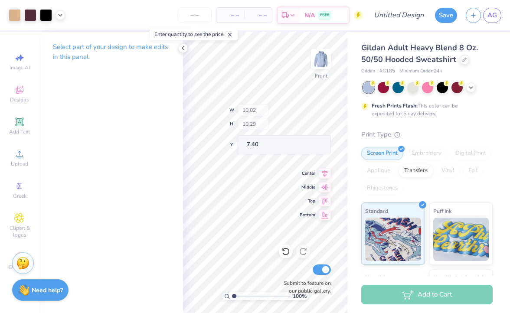
click at [253, 114] on div "100 % Front W 10.02 H 10.29 Y 7.40 Center Middle Top Bottom Submit to feature o…" at bounding box center [265, 173] width 164 height 282
click at [413, 90] on div at bounding box center [413, 86] width 11 height 11
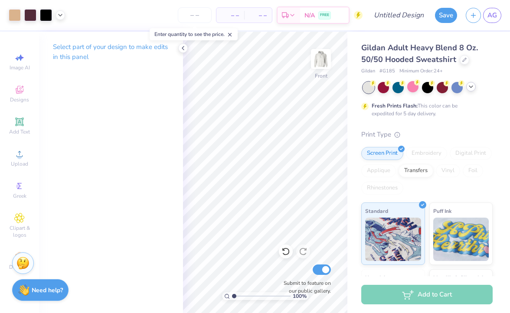
click at [473, 88] on icon at bounding box center [471, 86] width 7 height 7
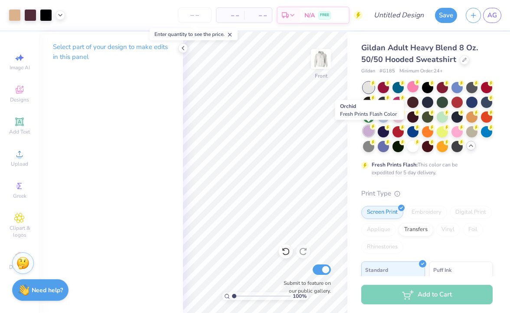
click at [368, 133] on div at bounding box center [368, 130] width 11 height 11
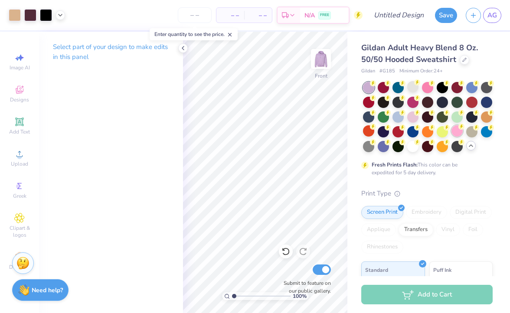
click at [461, 134] on div at bounding box center [457, 130] width 11 height 11
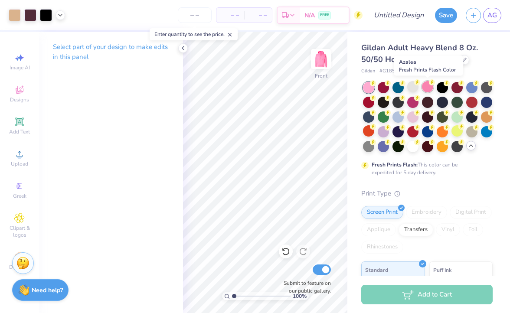
click at [429, 86] on div at bounding box center [427, 86] width 11 height 11
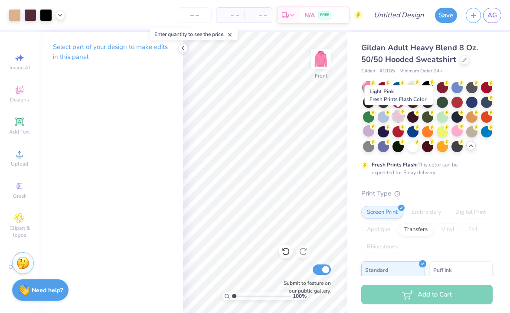
click at [397, 121] on div at bounding box center [398, 116] width 11 height 11
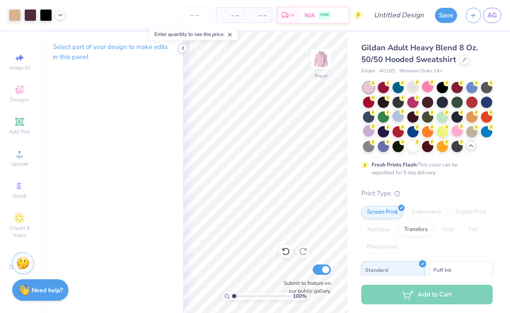
click at [184, 48] on icon at bounding box center [183, 48] width 7 height 7
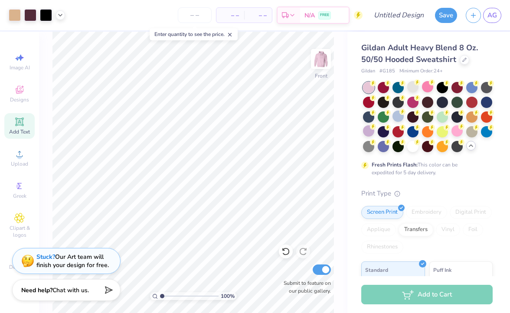
click at [23, 124] on icon at bounding box center [19, 122] width 10 height 10
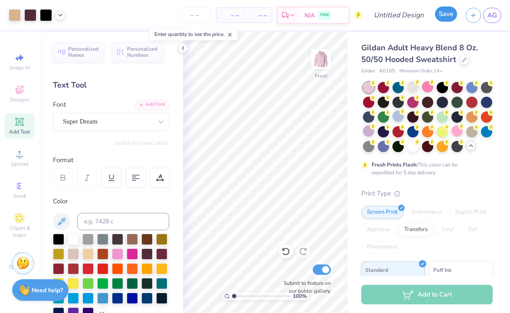
click at [446, 12] on button "Save" at bounding box center [446, 14] width 22 height 15
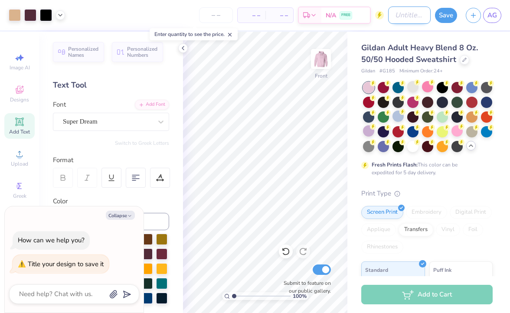
click at [401, 15] on input "Design Title" at bounding box center [409, 15] width 43 height 17
click at [454, 10] on button "Save" at bounding box center [446, 14] width 22 height 15
